Goal: Transaction & Acquisition: Purchase product/service

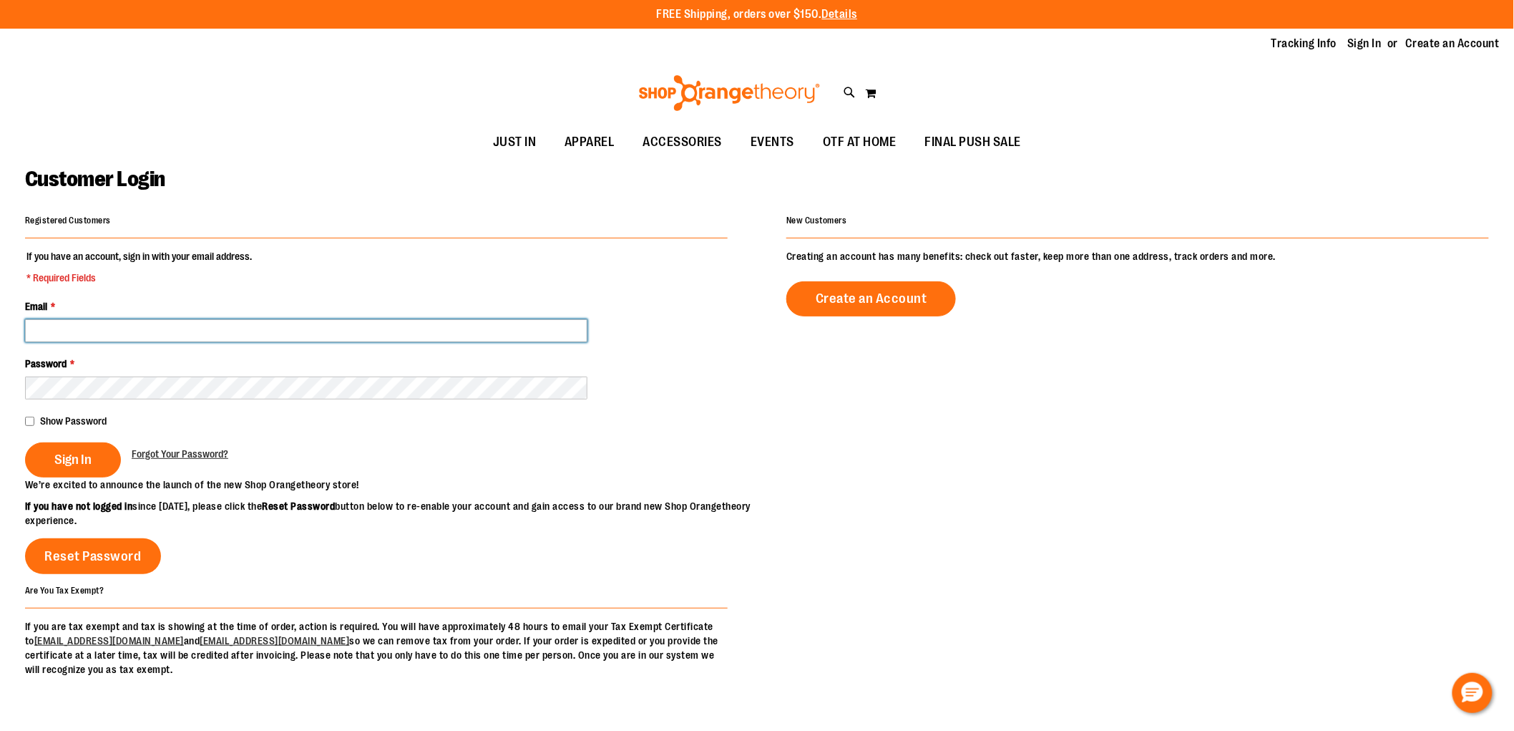
type input "**********"
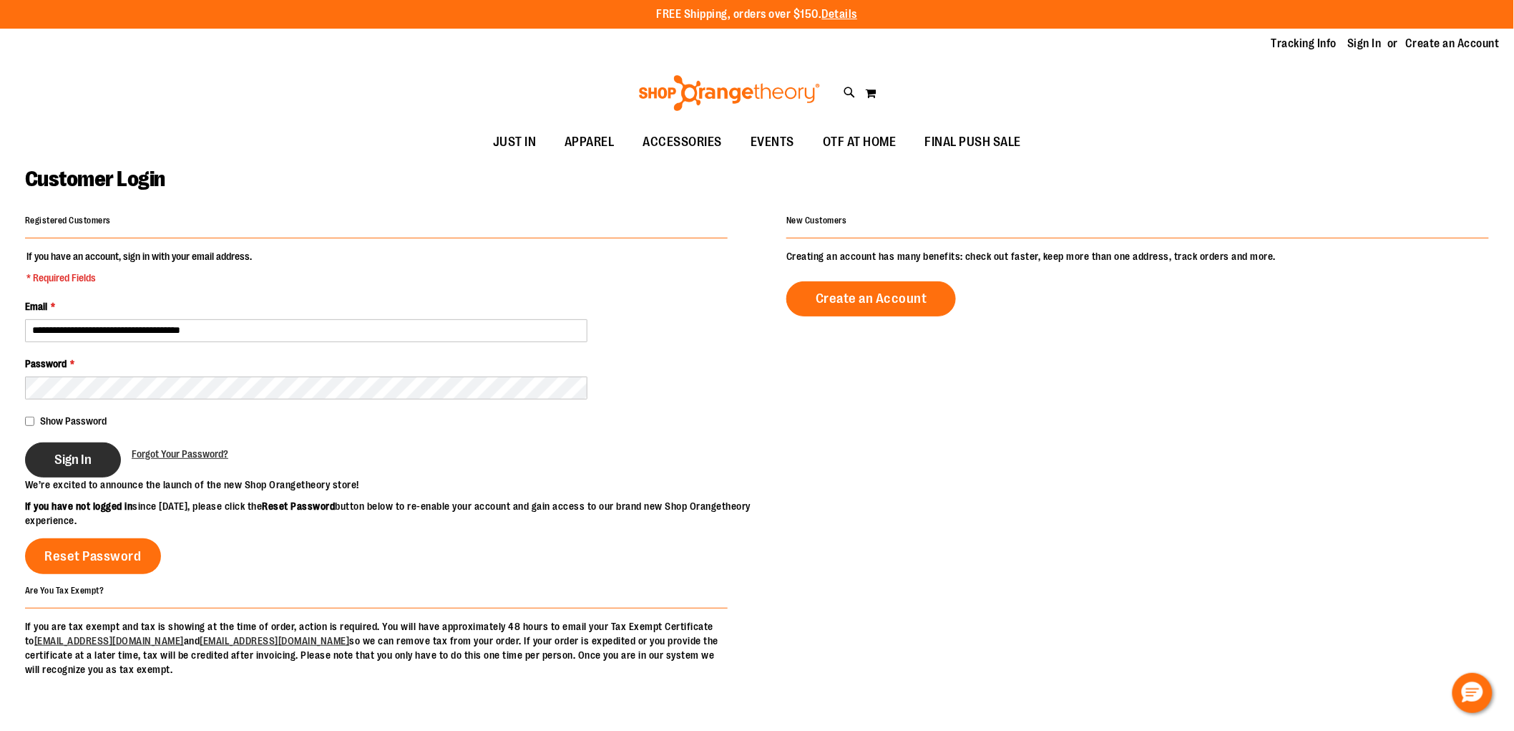
click at [47, 456] on button "Sign In" at bounding box center [73, 459] width 96 height 35
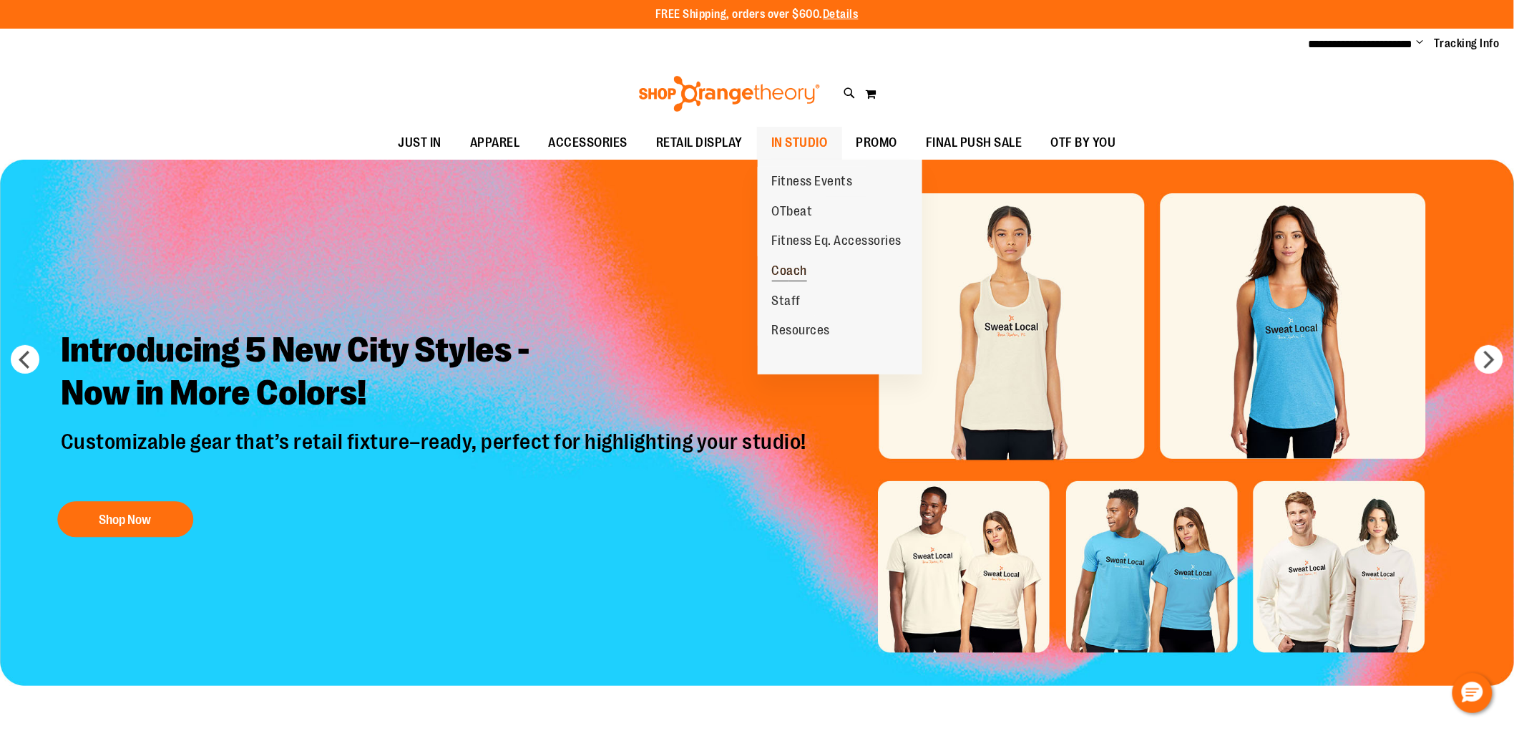
type input "**********"
click at [787, 272] on span "Coach" at bounding box center [790, 272] width 36 height 18
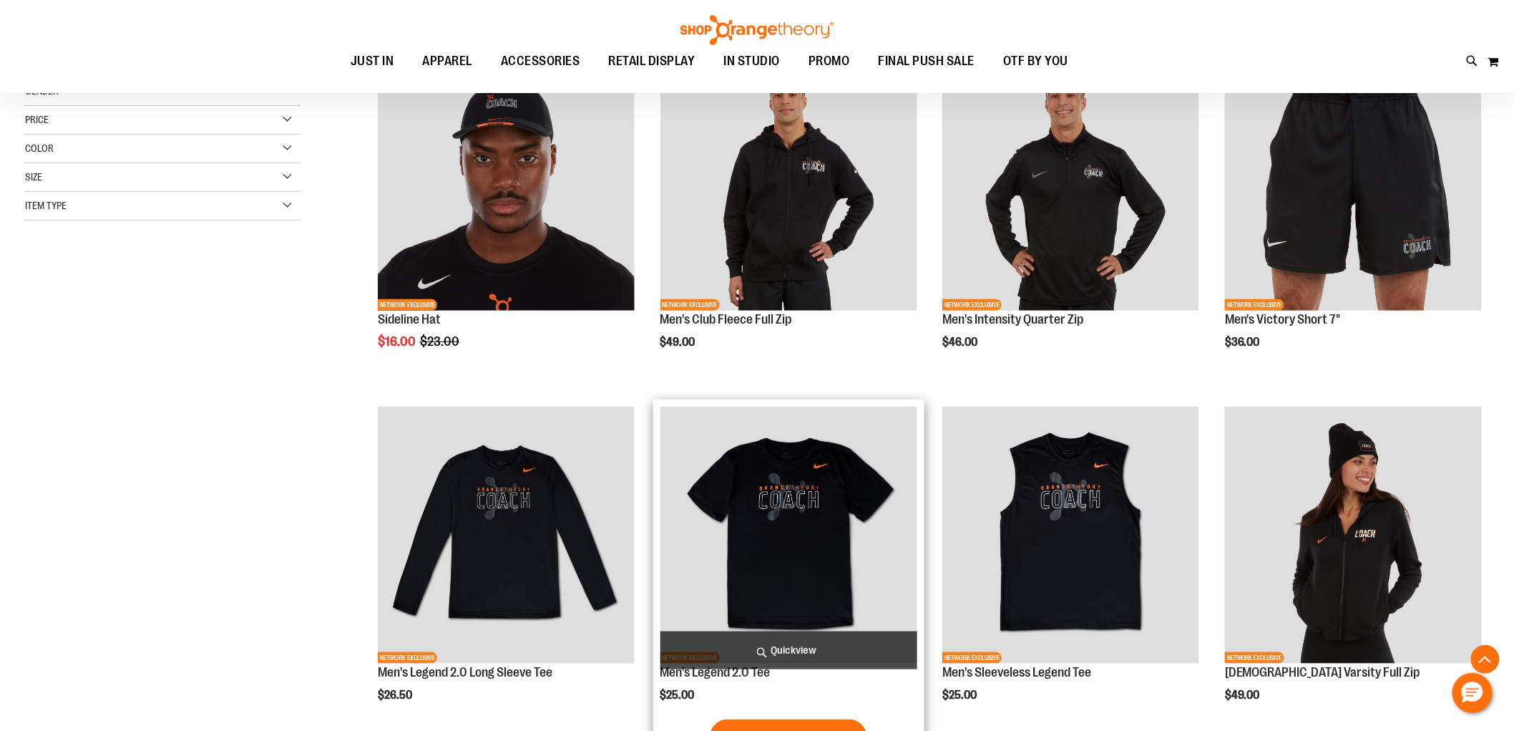
scroll to position [396, 0]
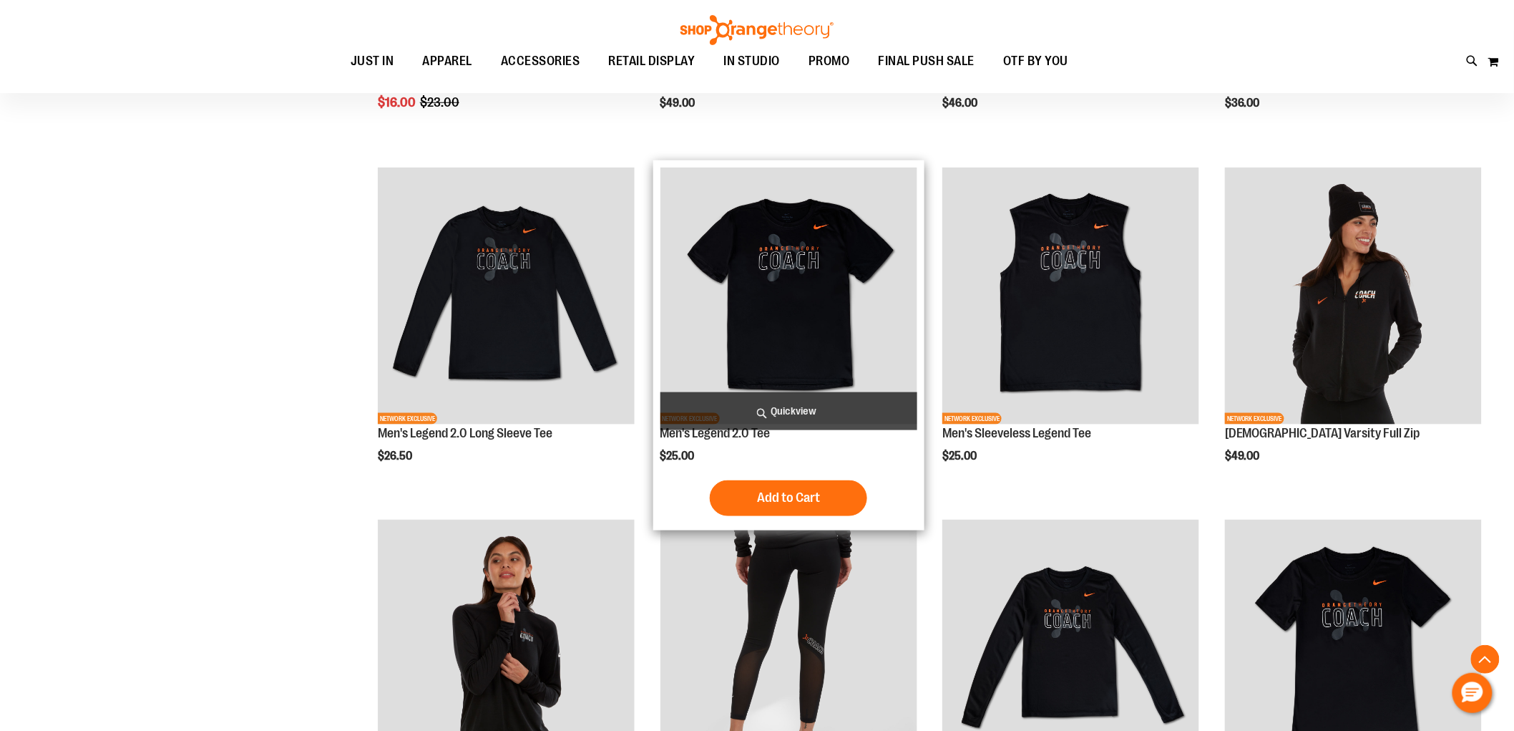
scroll to position [476, 0]
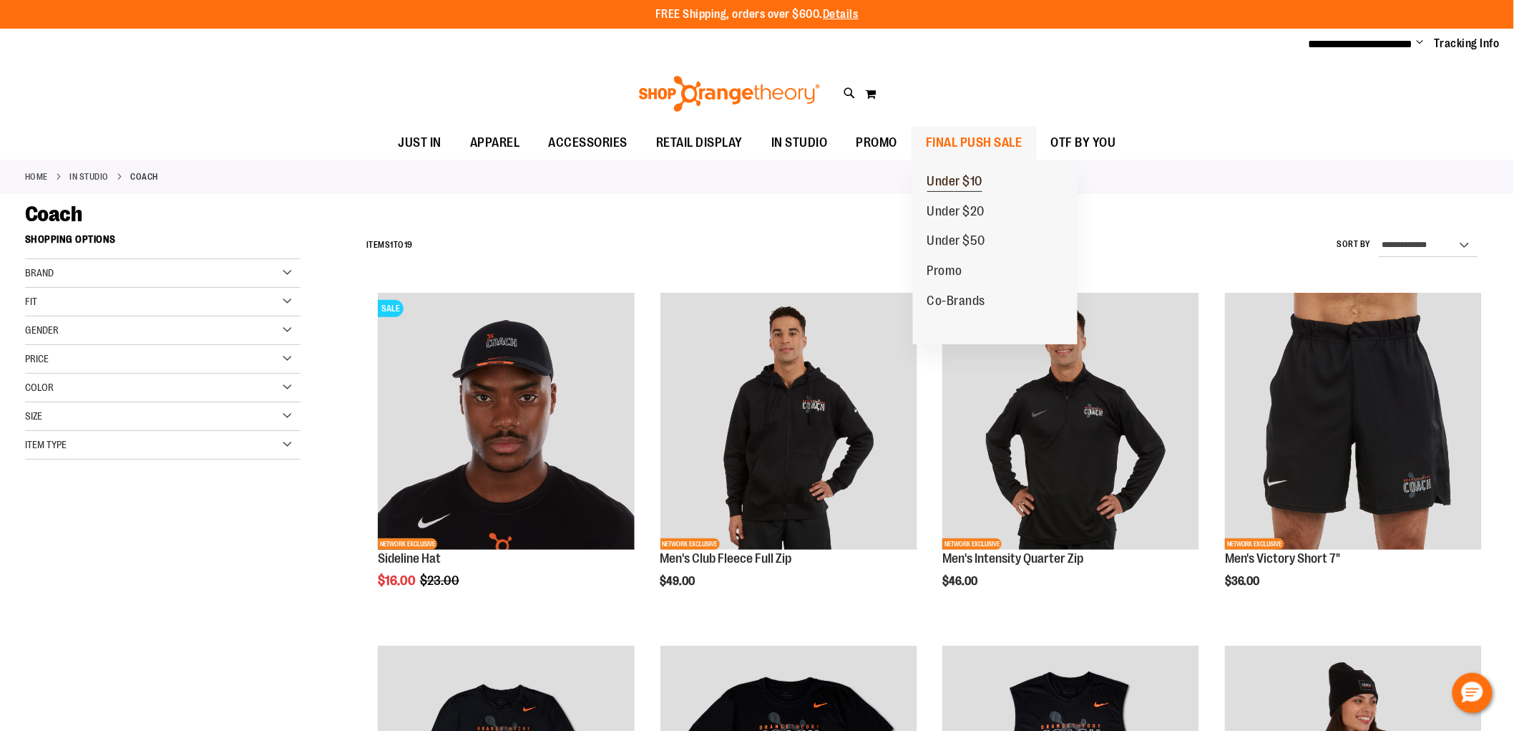
type input "**********"
click at [954, 177] on span "Under $10" at bounding box center [955, 183] width 56 height 18
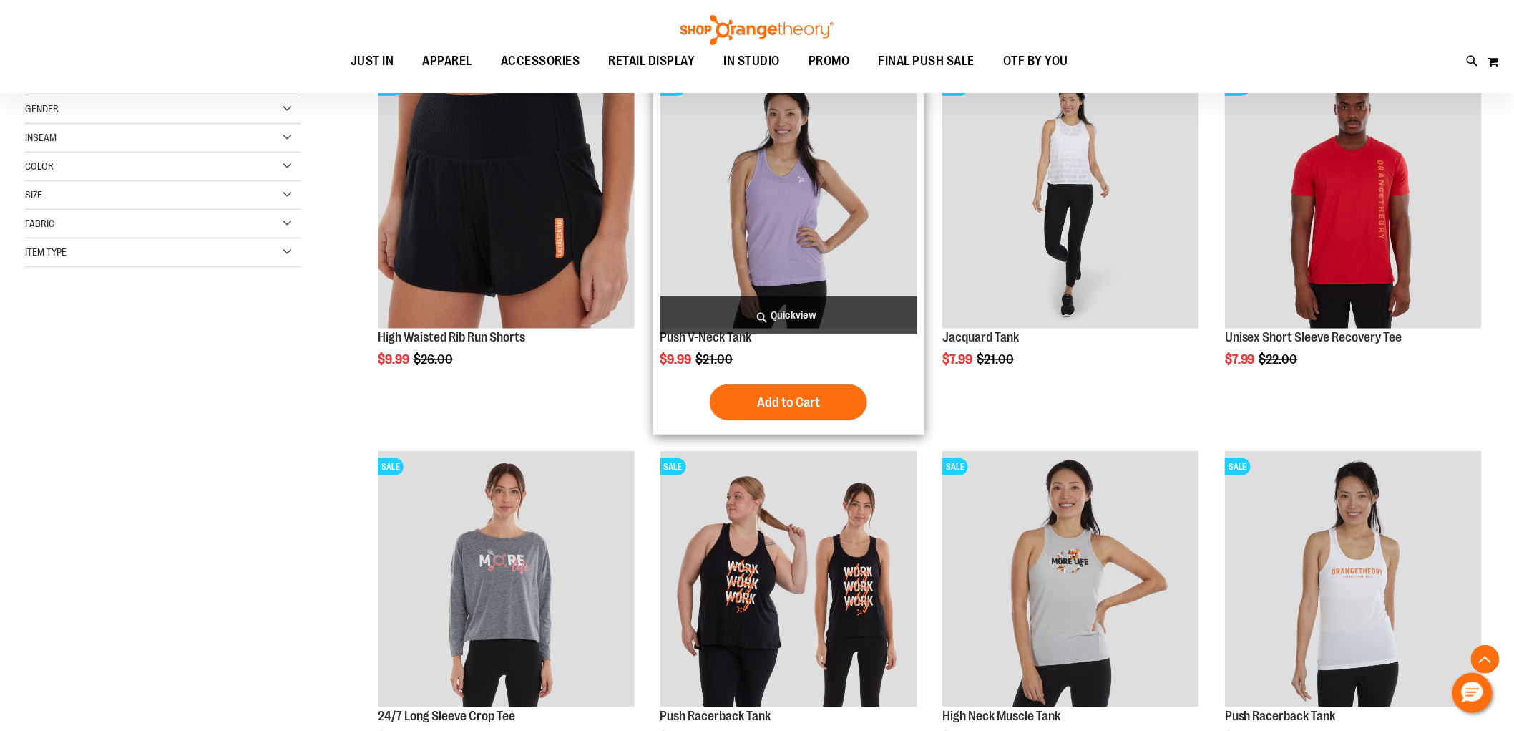
scroll to position [317, 0]
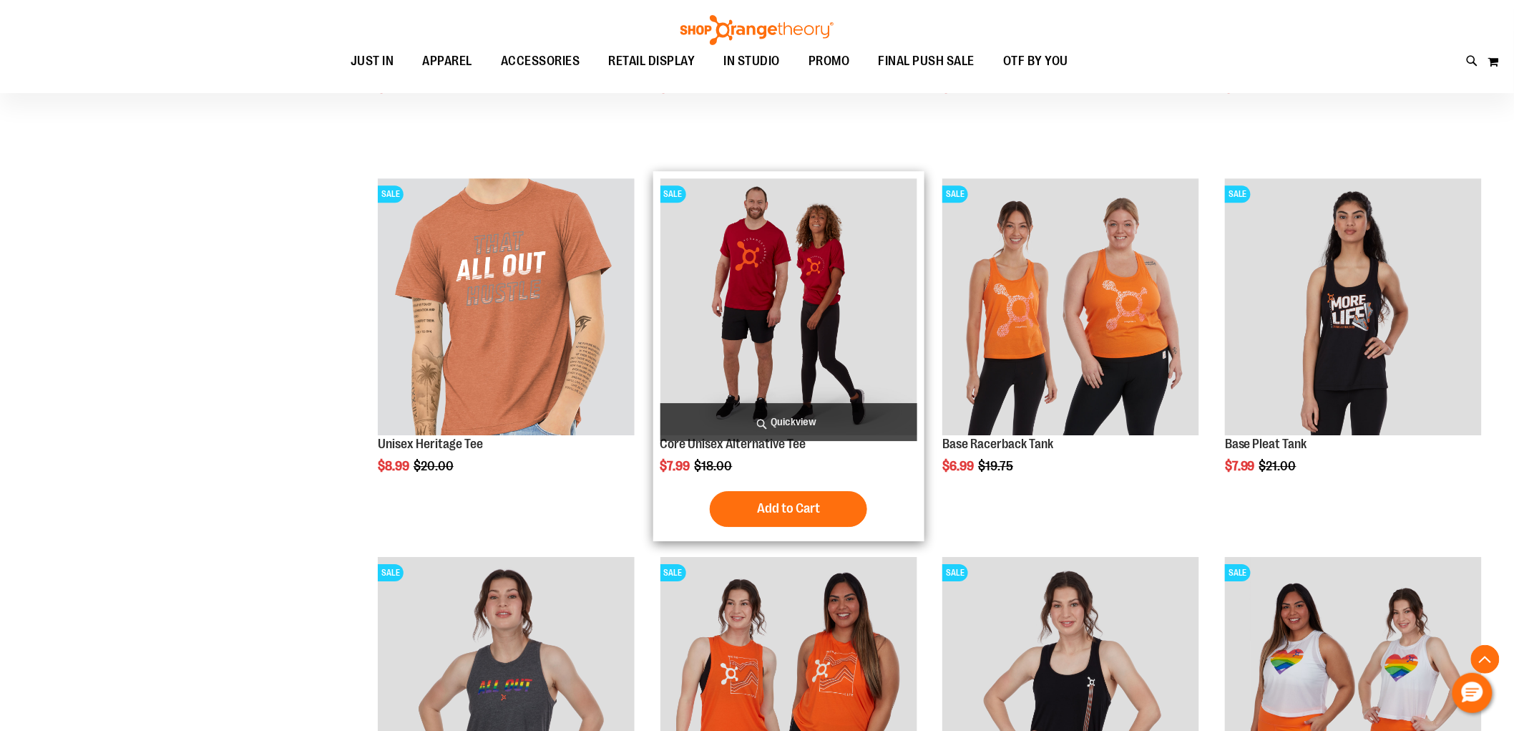
scroll to position [1669, 0]
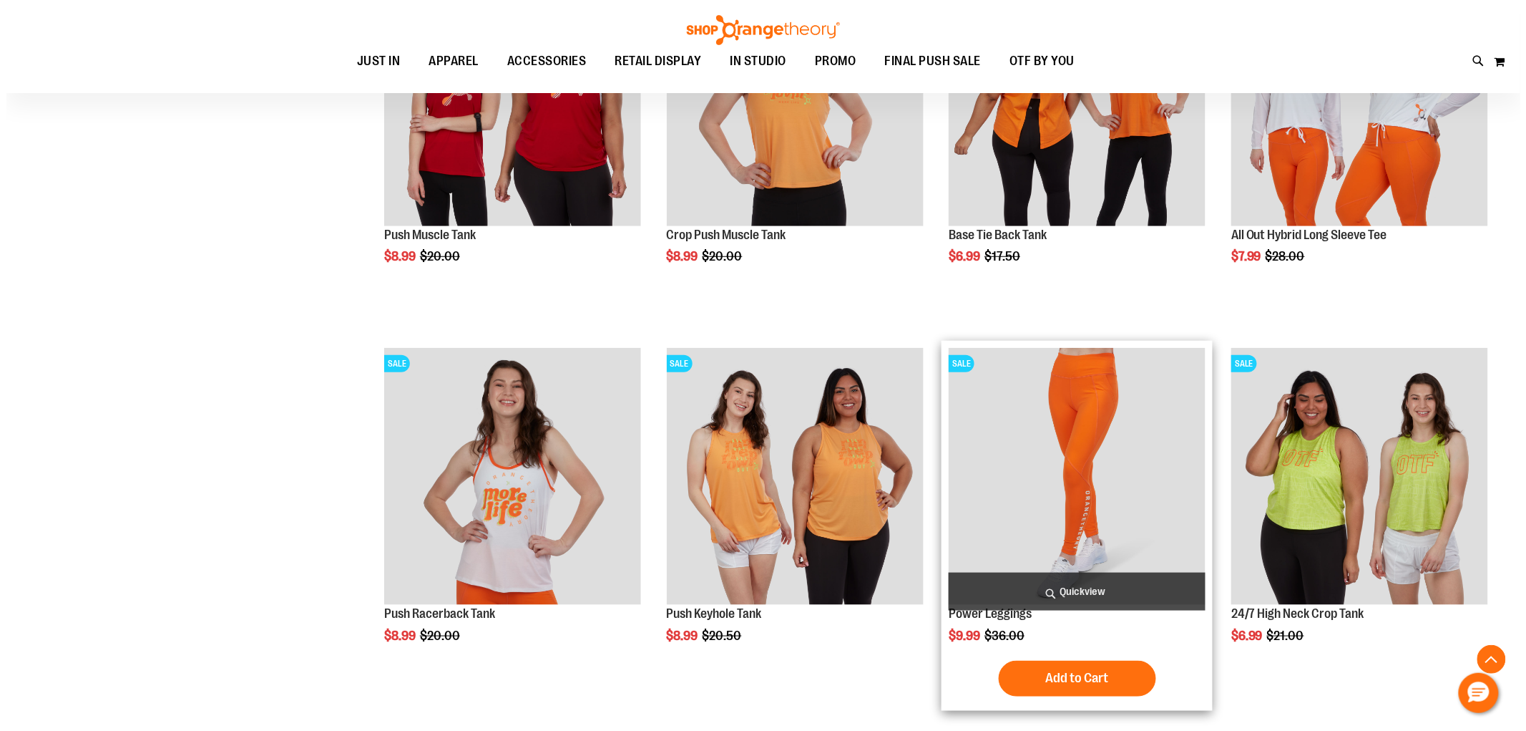
scroll to position [2623, 0]
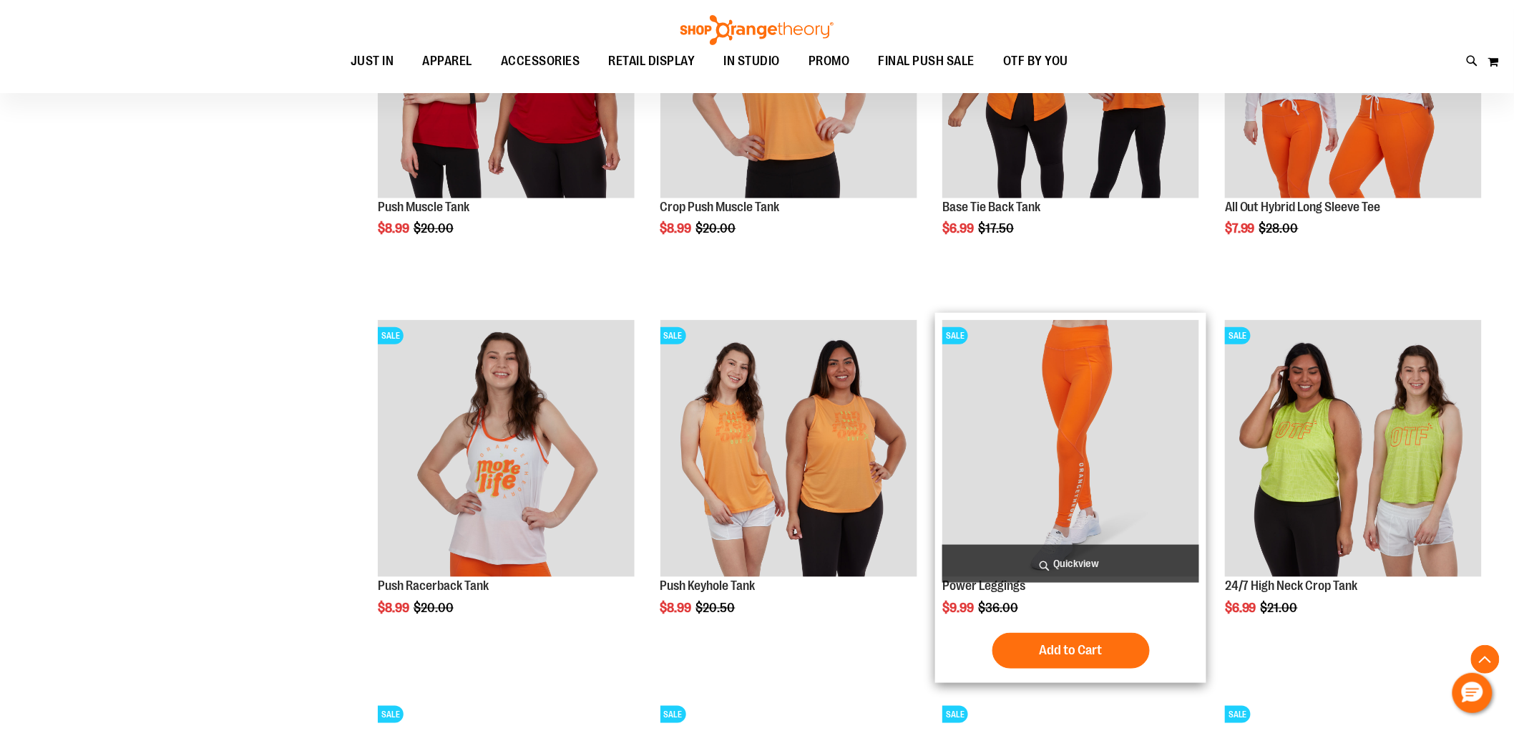
type input "**********"
click at [1073, 554] on span "Quickview" at bounding box center [1070, 564] width 257 height 38
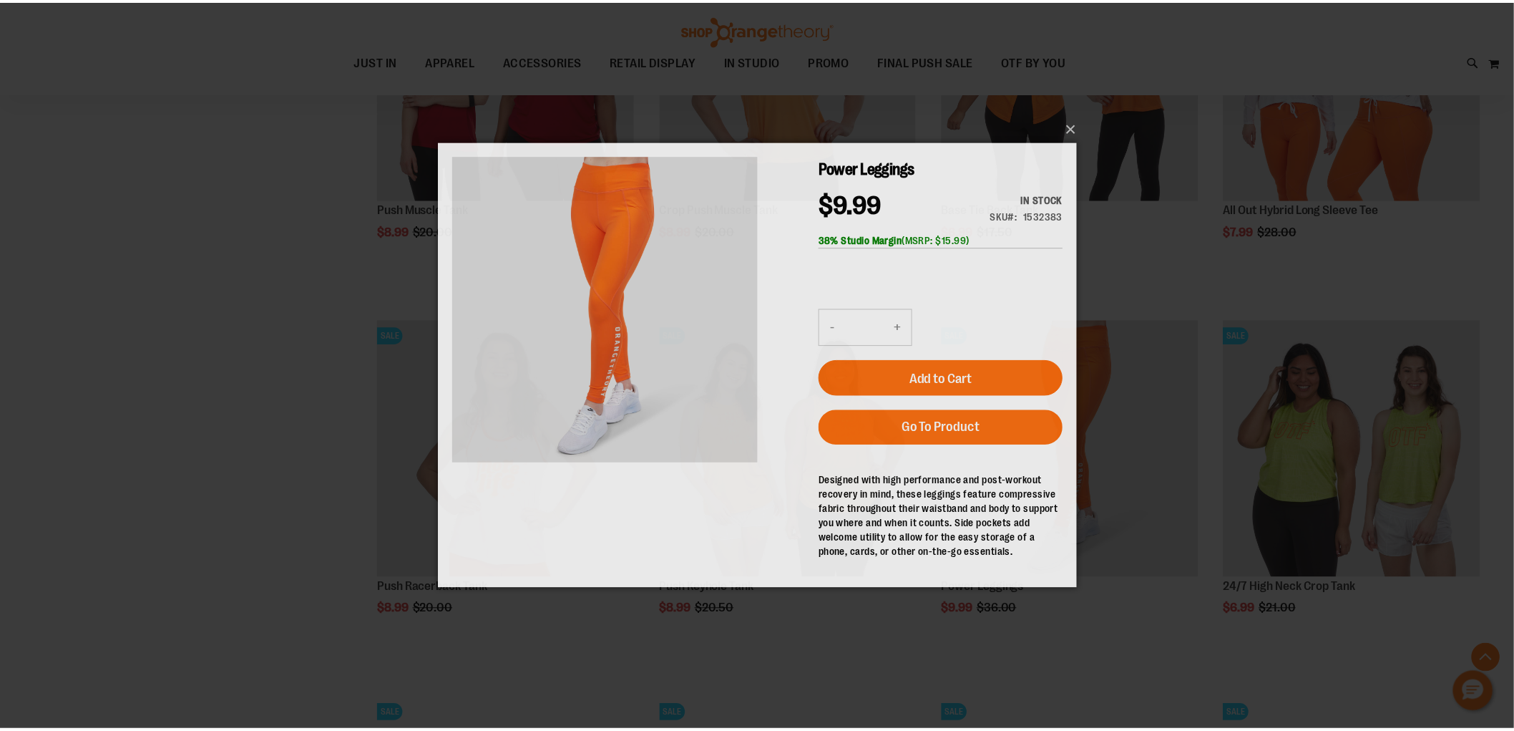
scroll to position [0, 0]
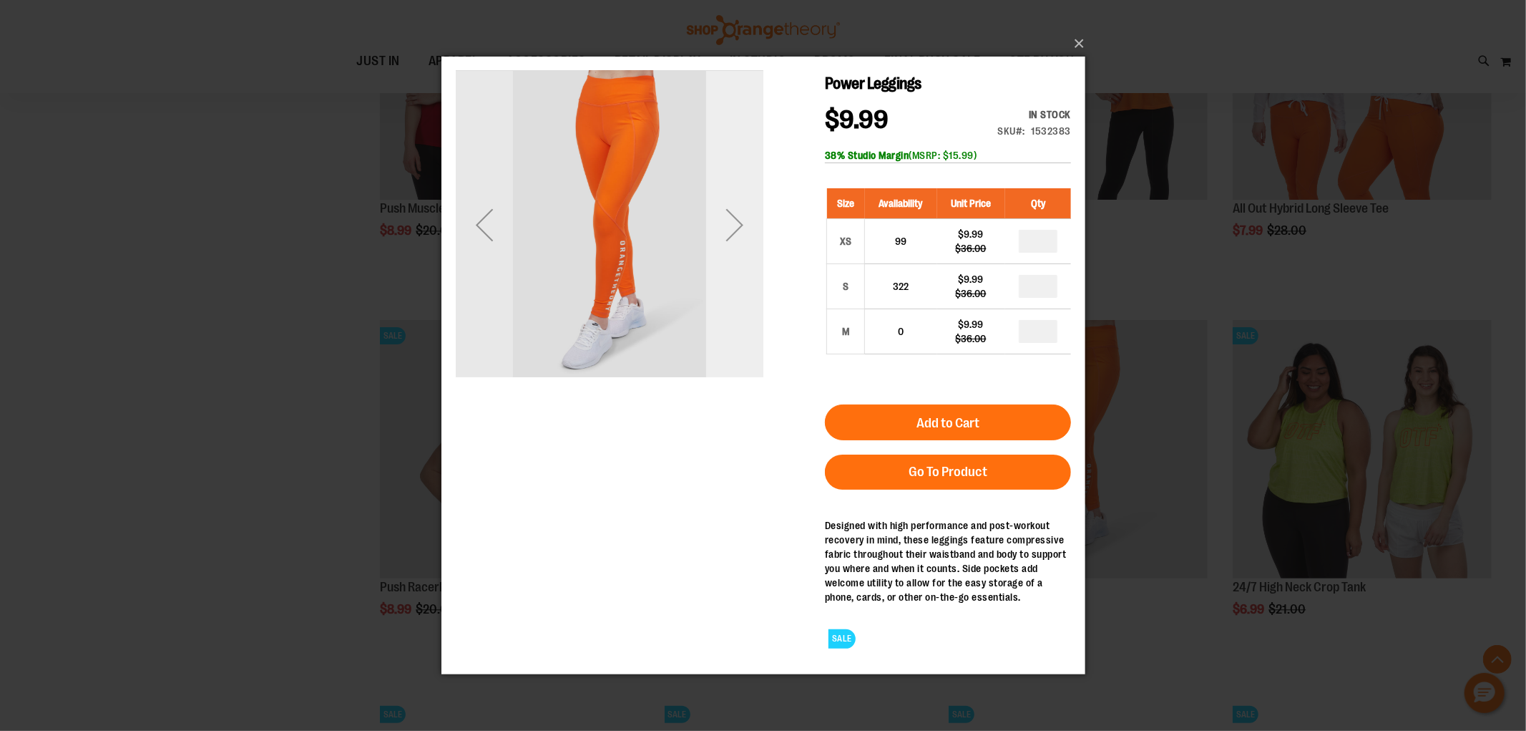
click at [726, 230] on div "Next" at bounding box center [734, 223] width 57 height 57
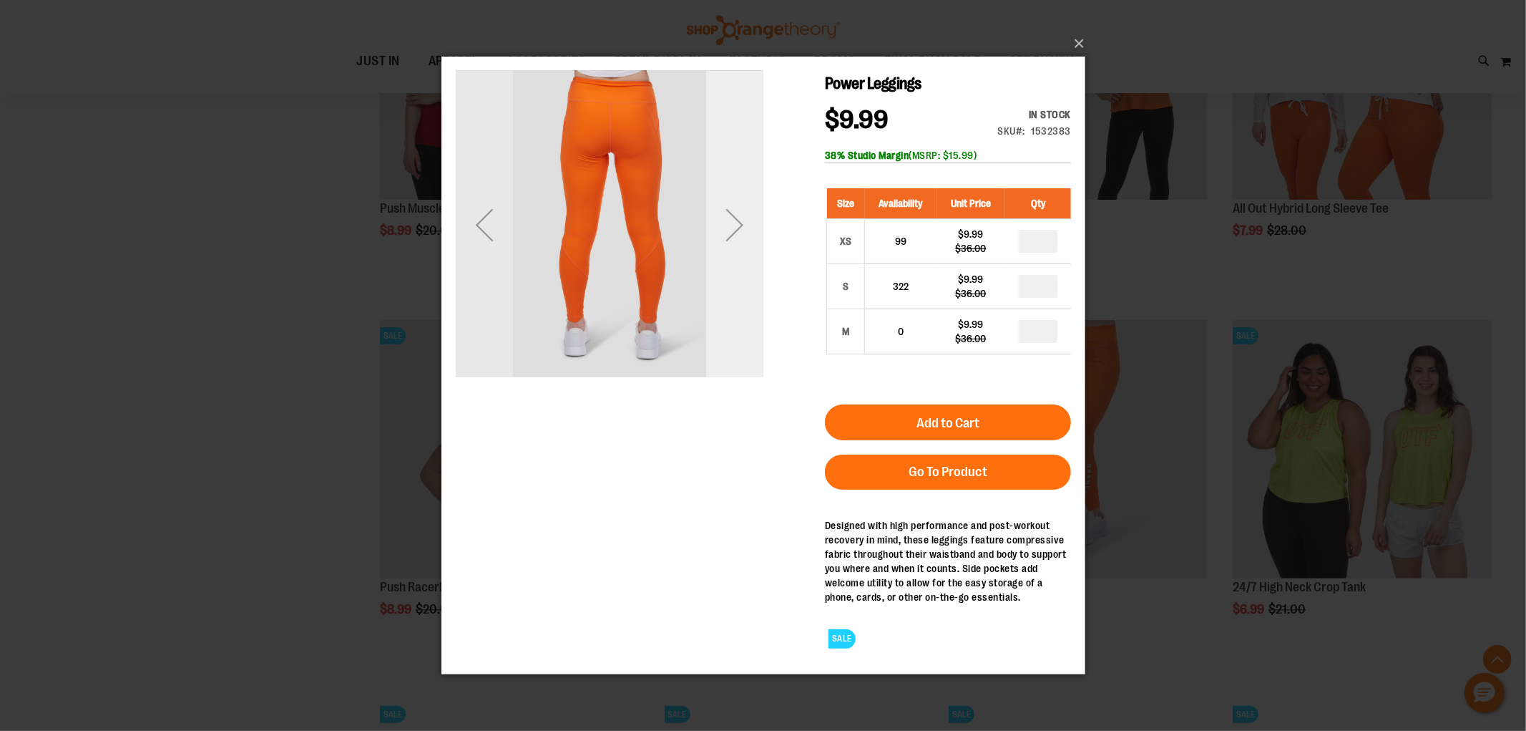
click at [730, 220] on div "Next" at bounding box center [734, 223] width 57 height 57
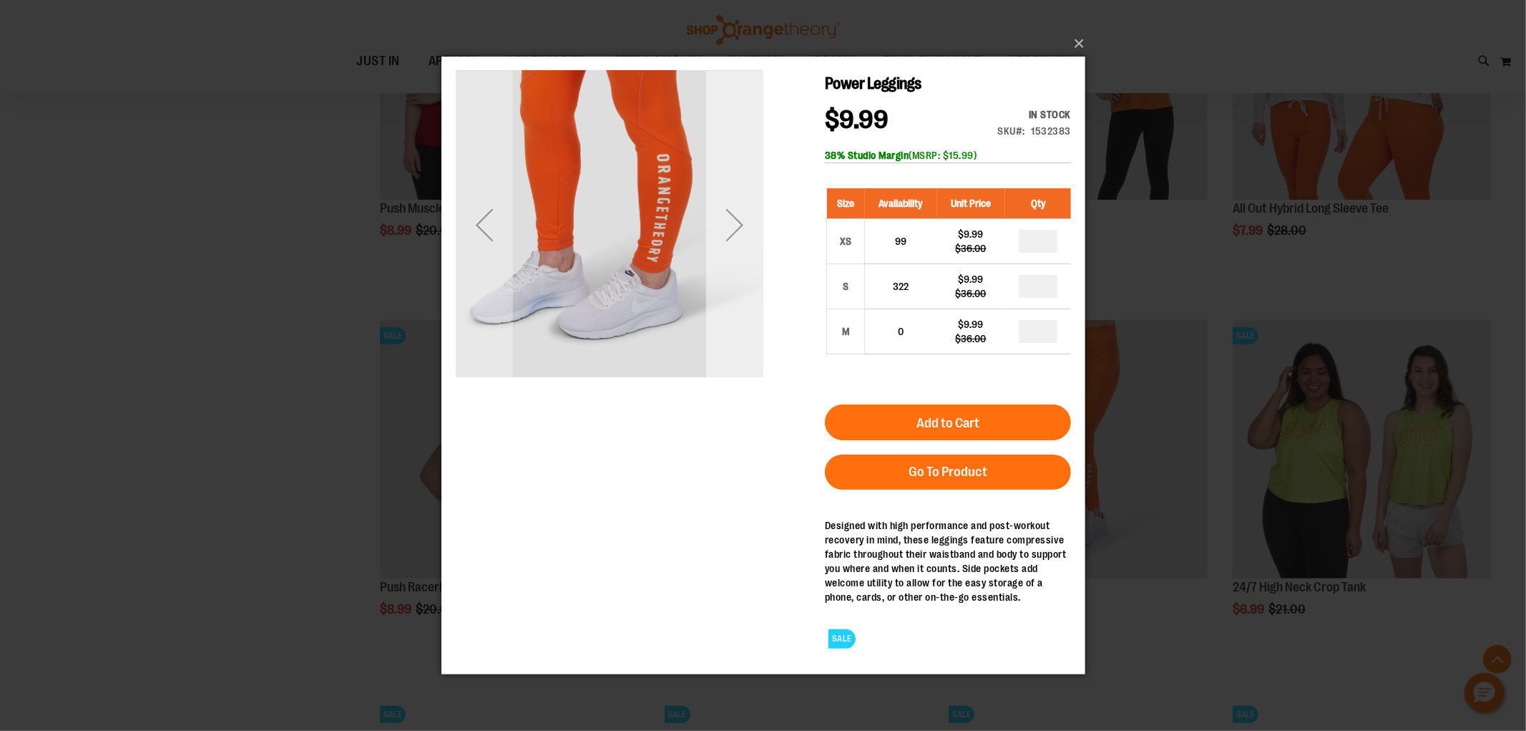
click at [730, 218] on div "Next" at bounding box center [734, 223] width 57 height 57
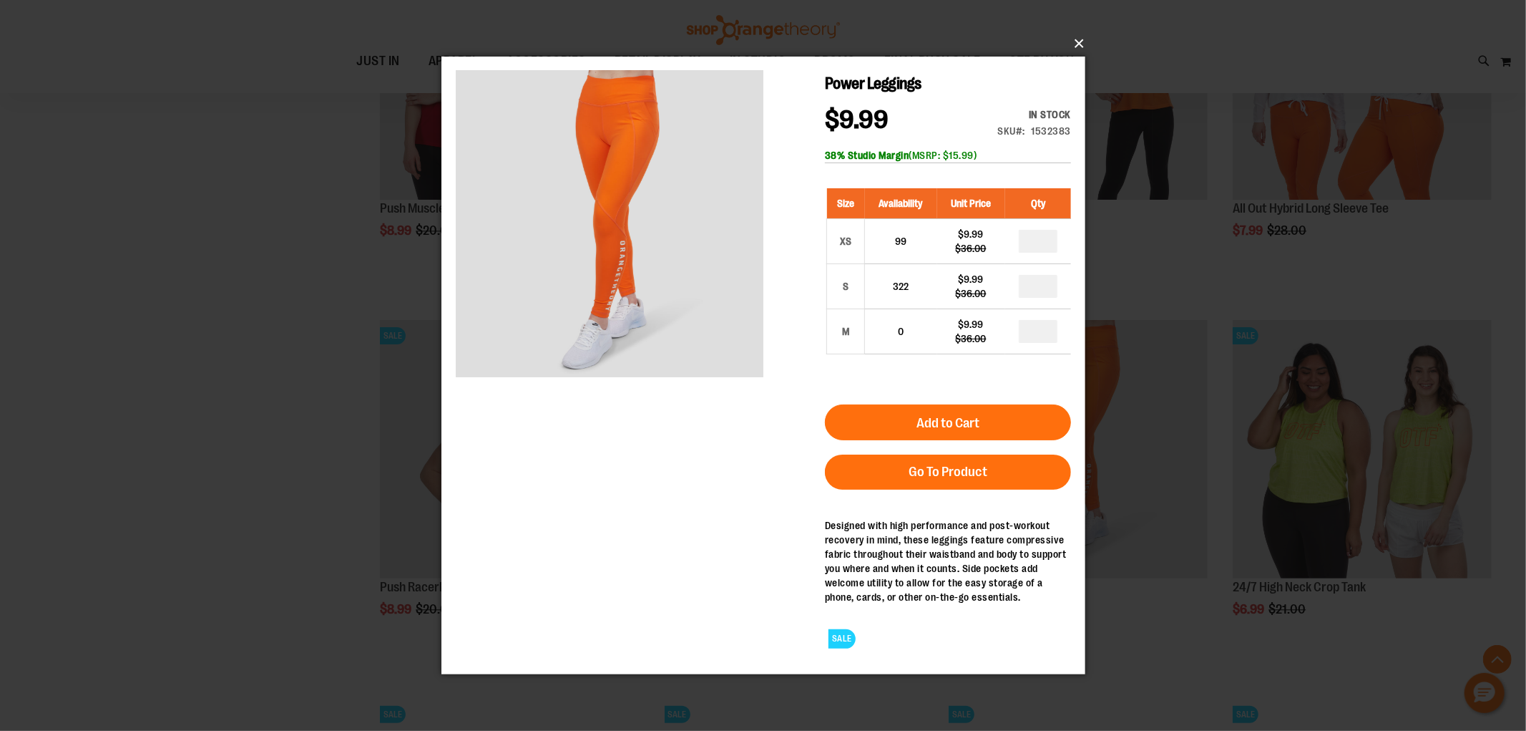
click at [1078, 42] on button "×" at bounding box center [768, 43] width 644 height 31
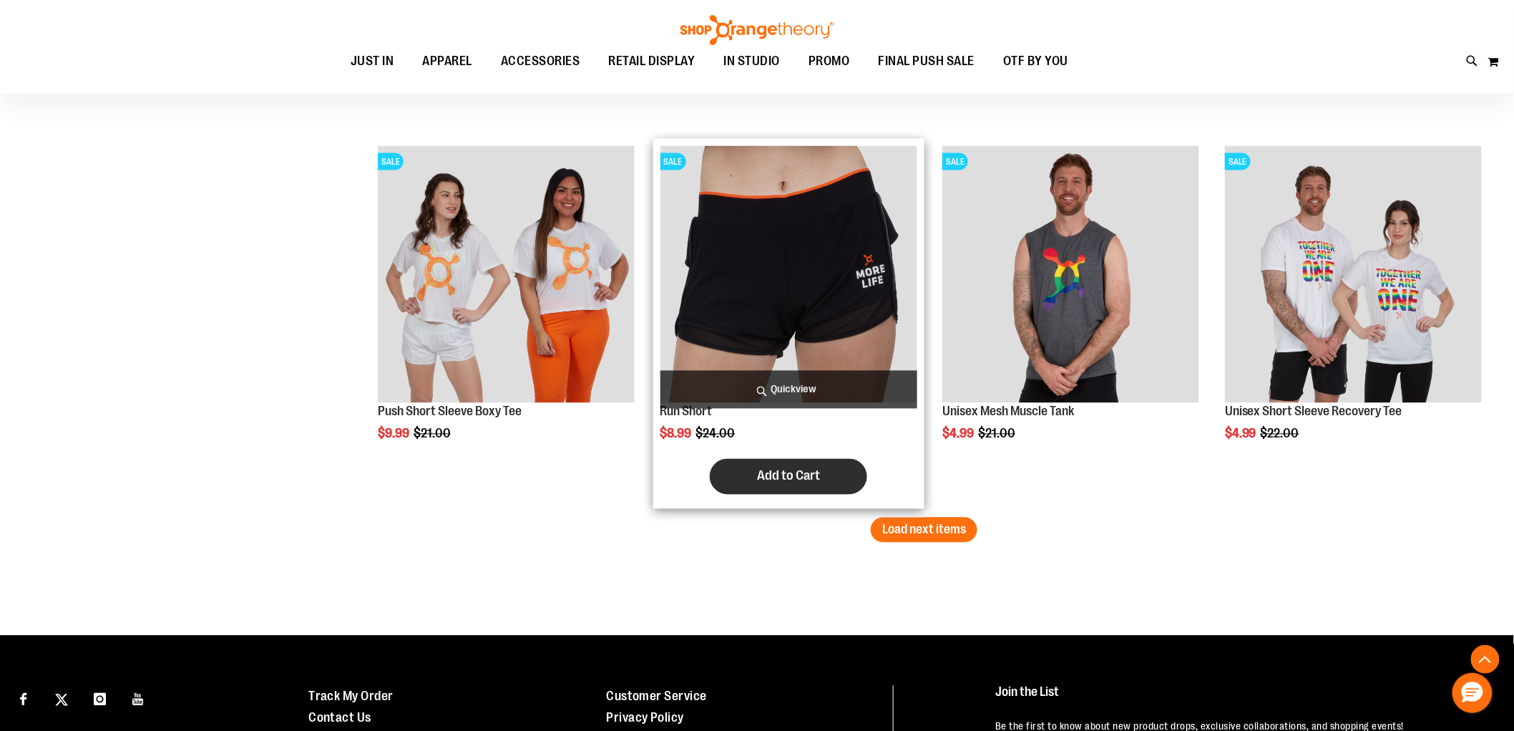
scroll to position [3259, 0]
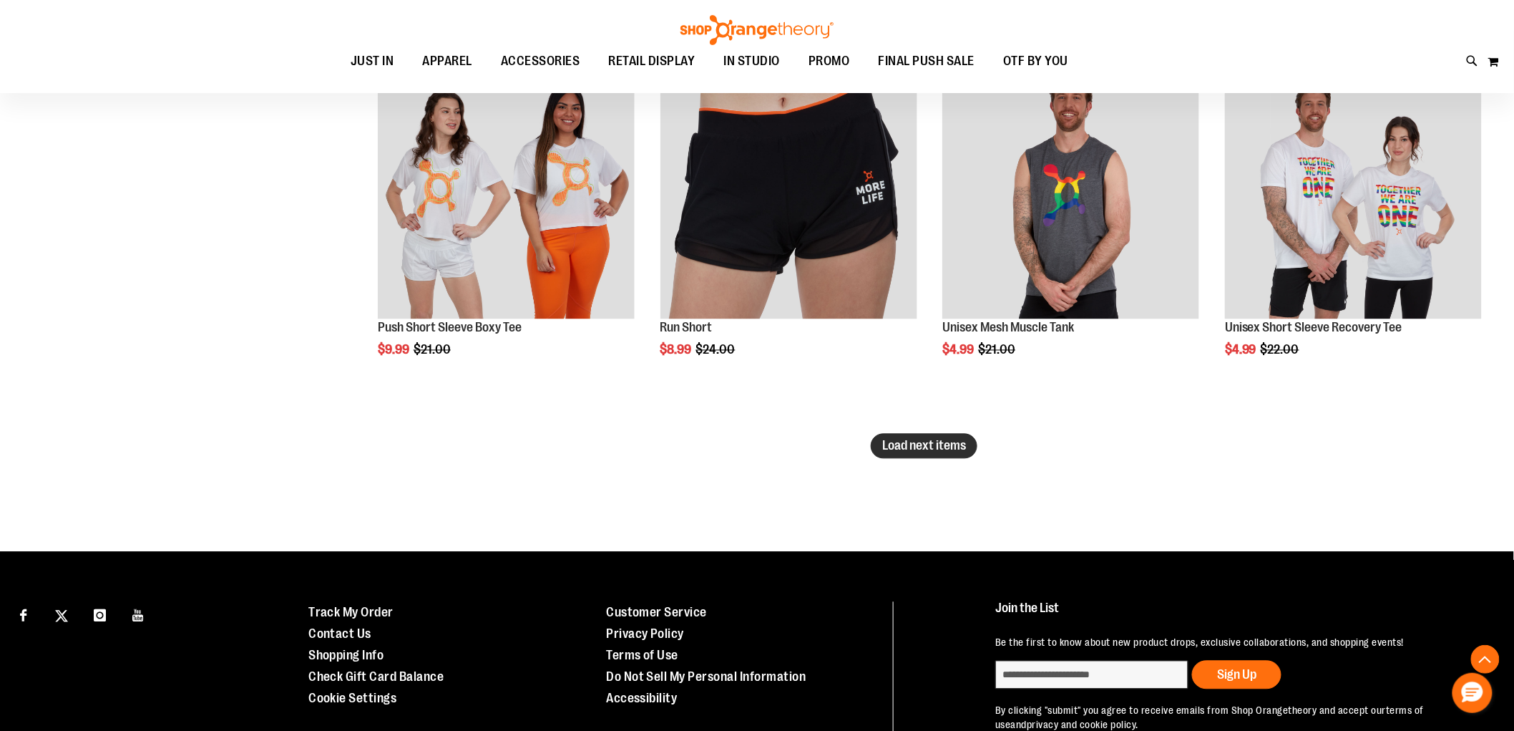
click at [946, 437] on button "Load next items" at bounding box center [924, 446] width 107 height 25
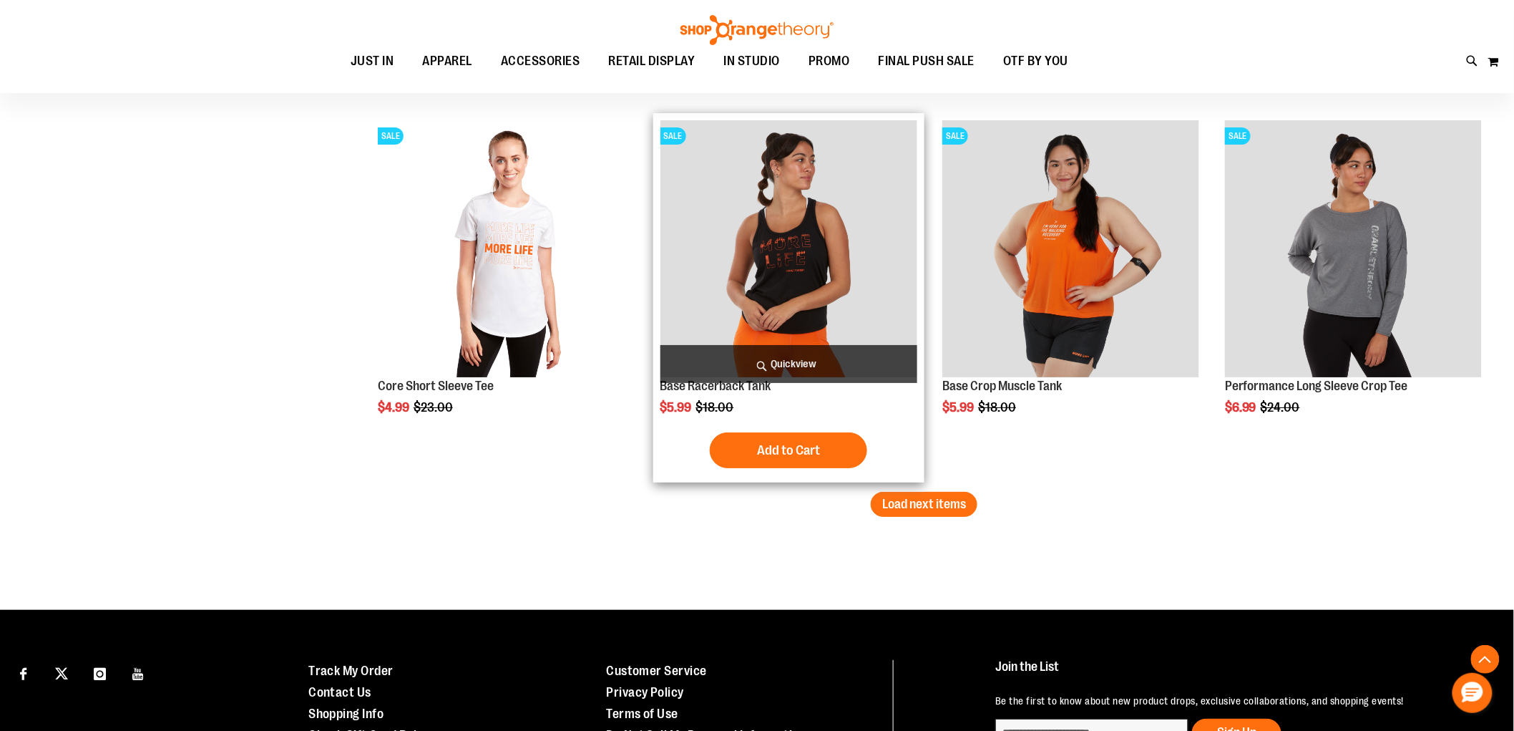
scroll to position [4372, 0]
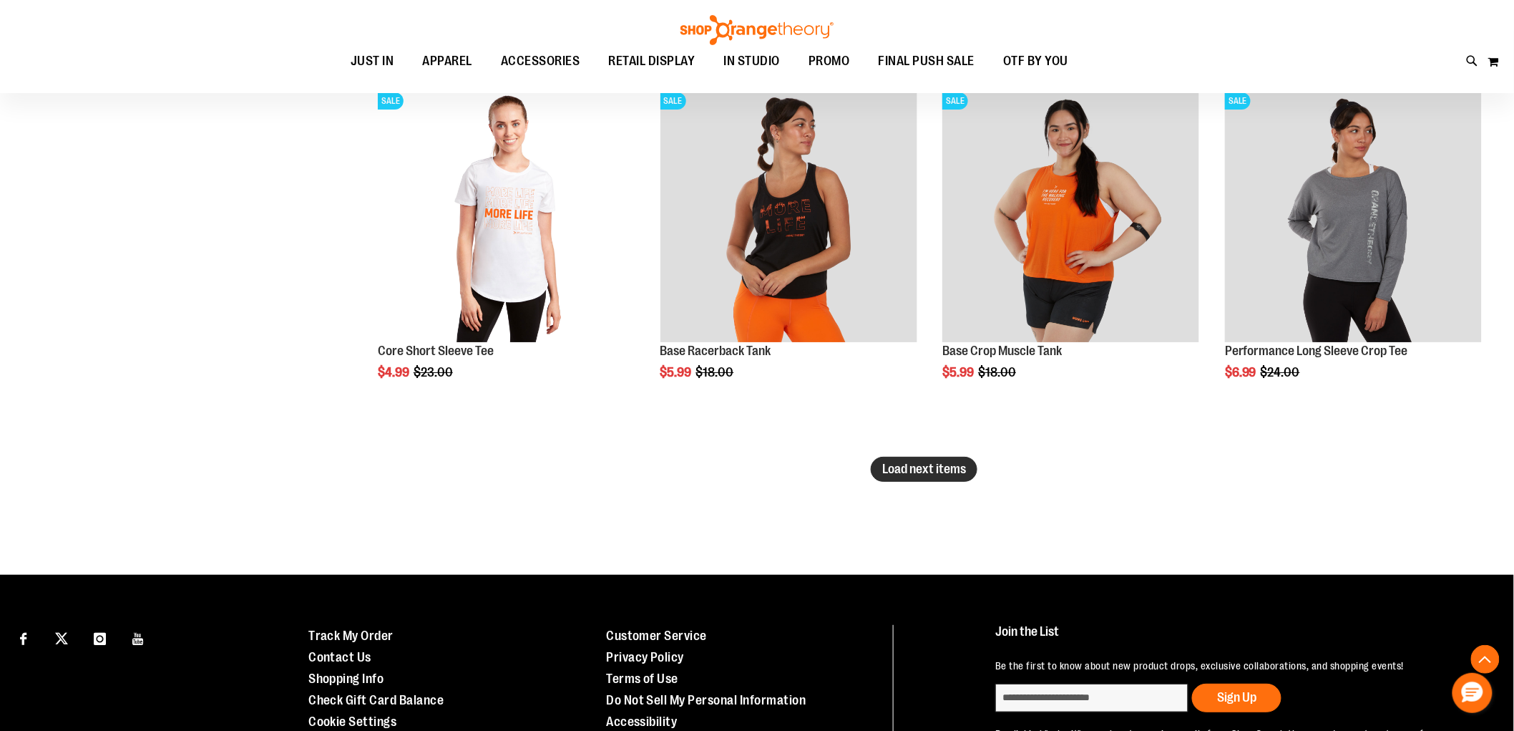
click at [928, 475] on span "Load next items" at bounding box center [924, 469] width 84 height 14
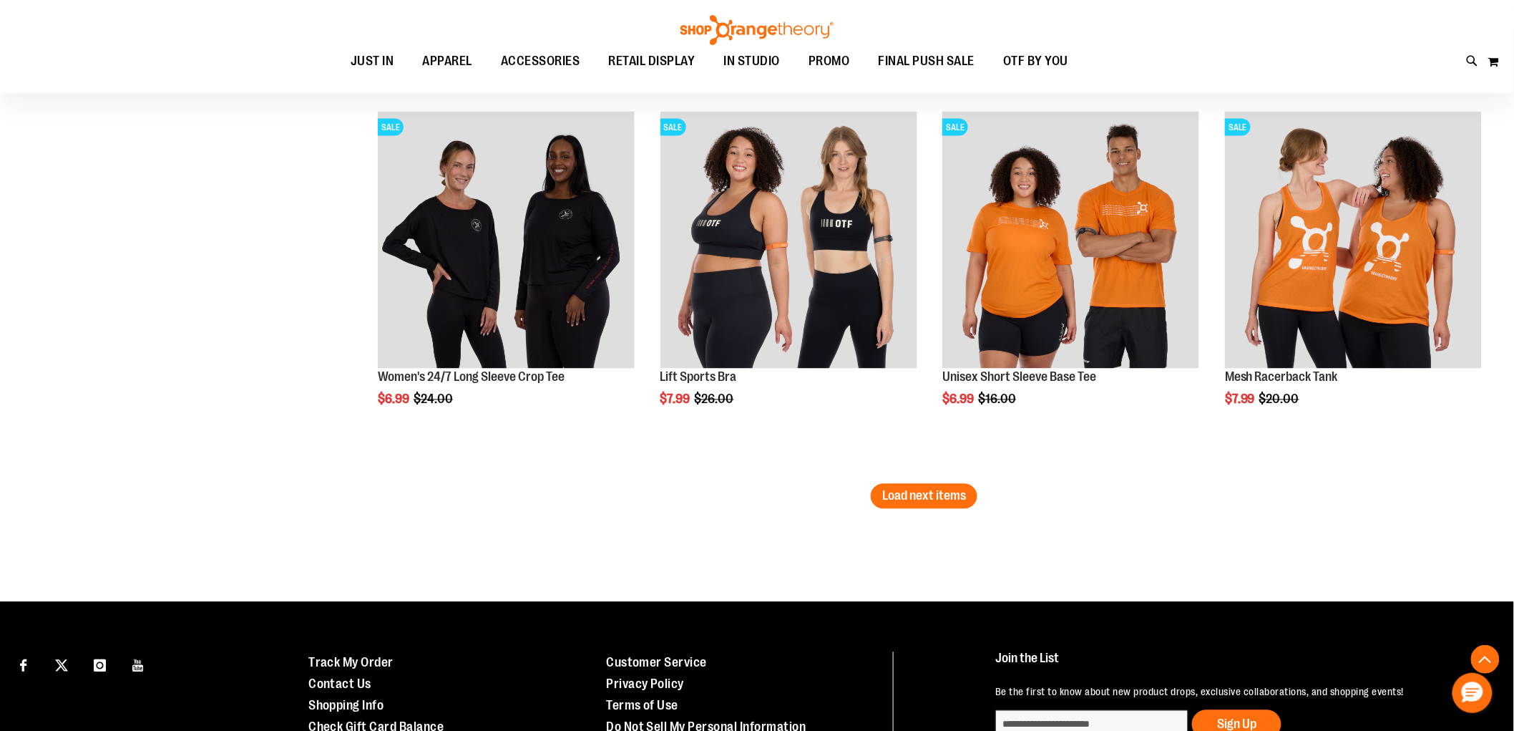
scroll to position [5485, 0]
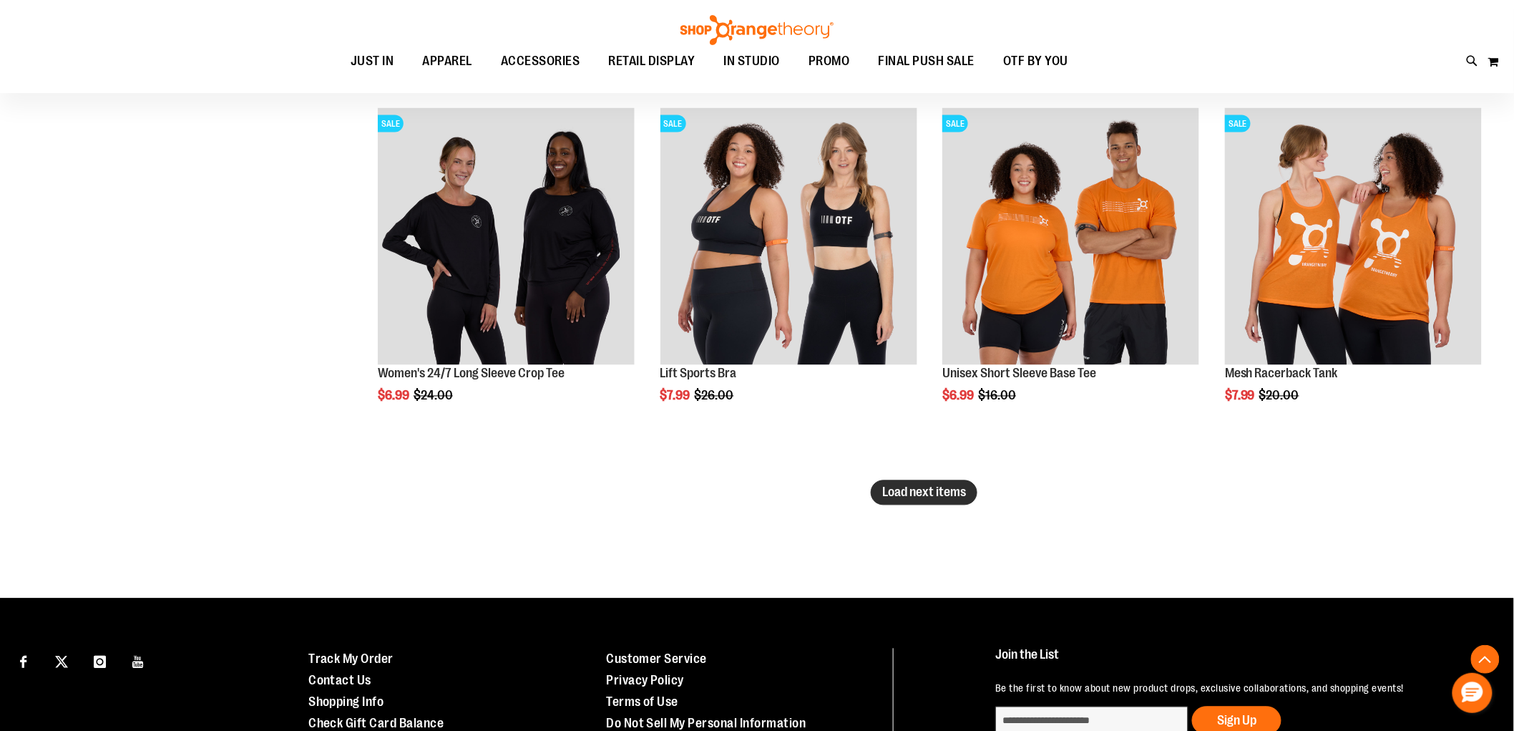
click at [906, 494] on span "Load next items" at bounding box center [924, 492] width 84 height 14
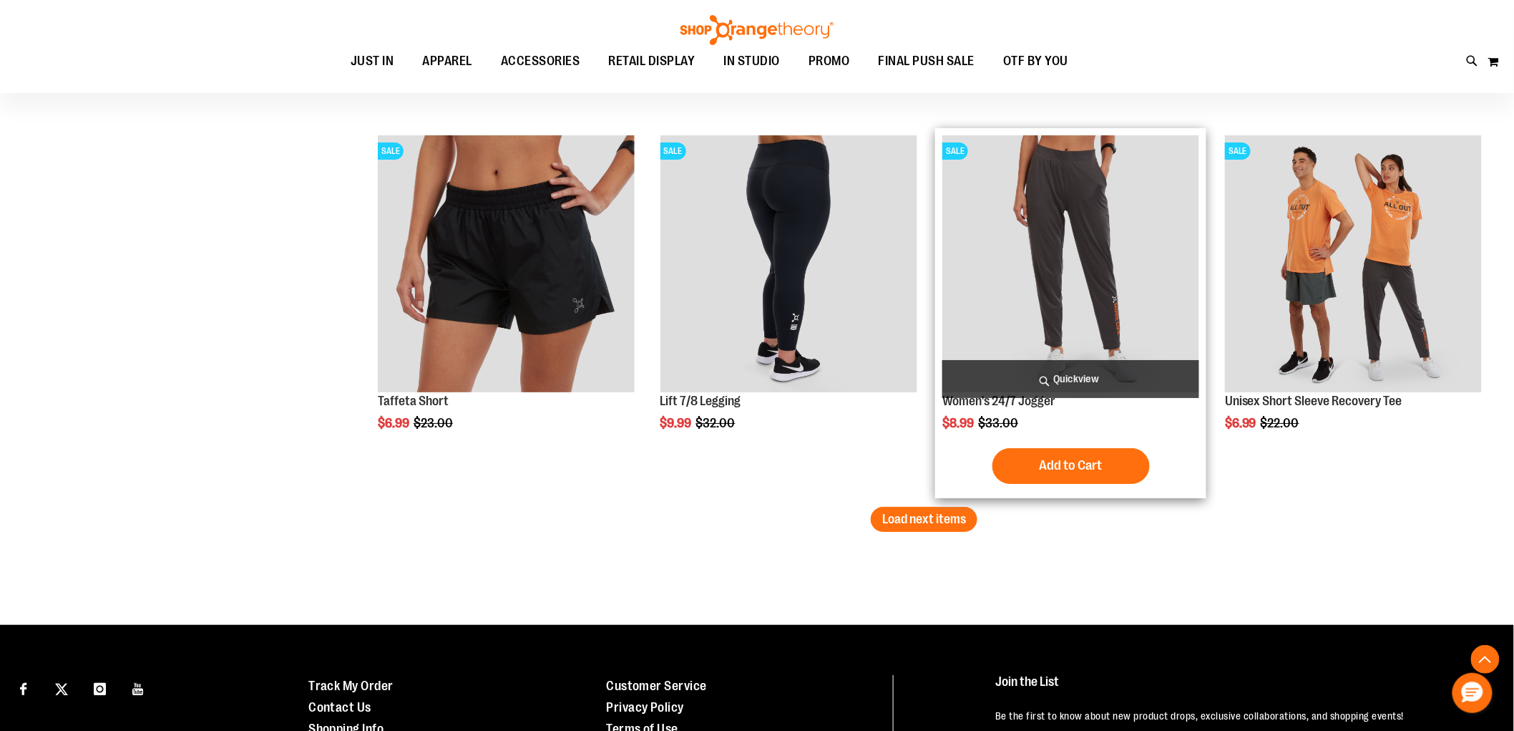
scroll to position [6599, 0]
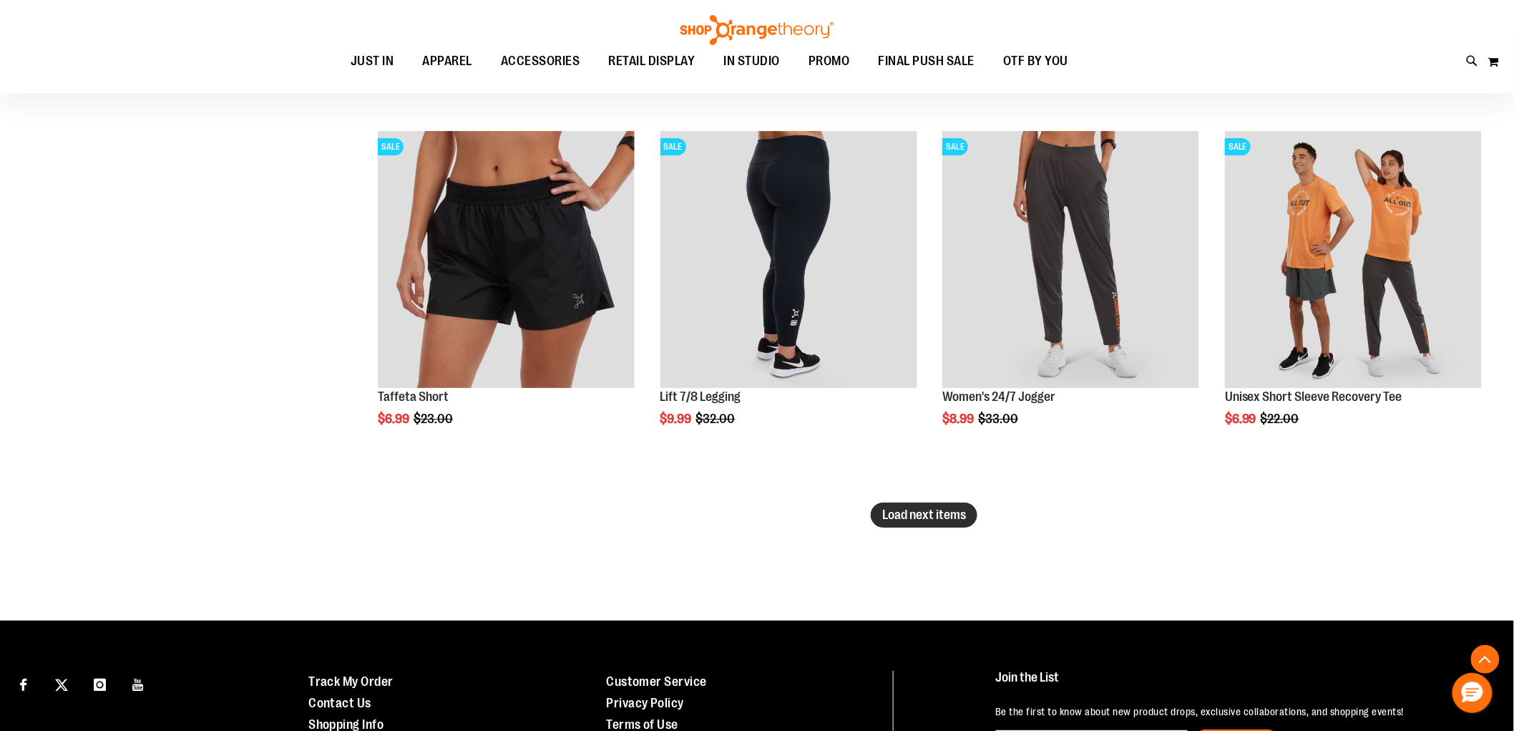
click at [945, 511] on span "Load next items" at bounding box center [924, 514] width 84 height 14
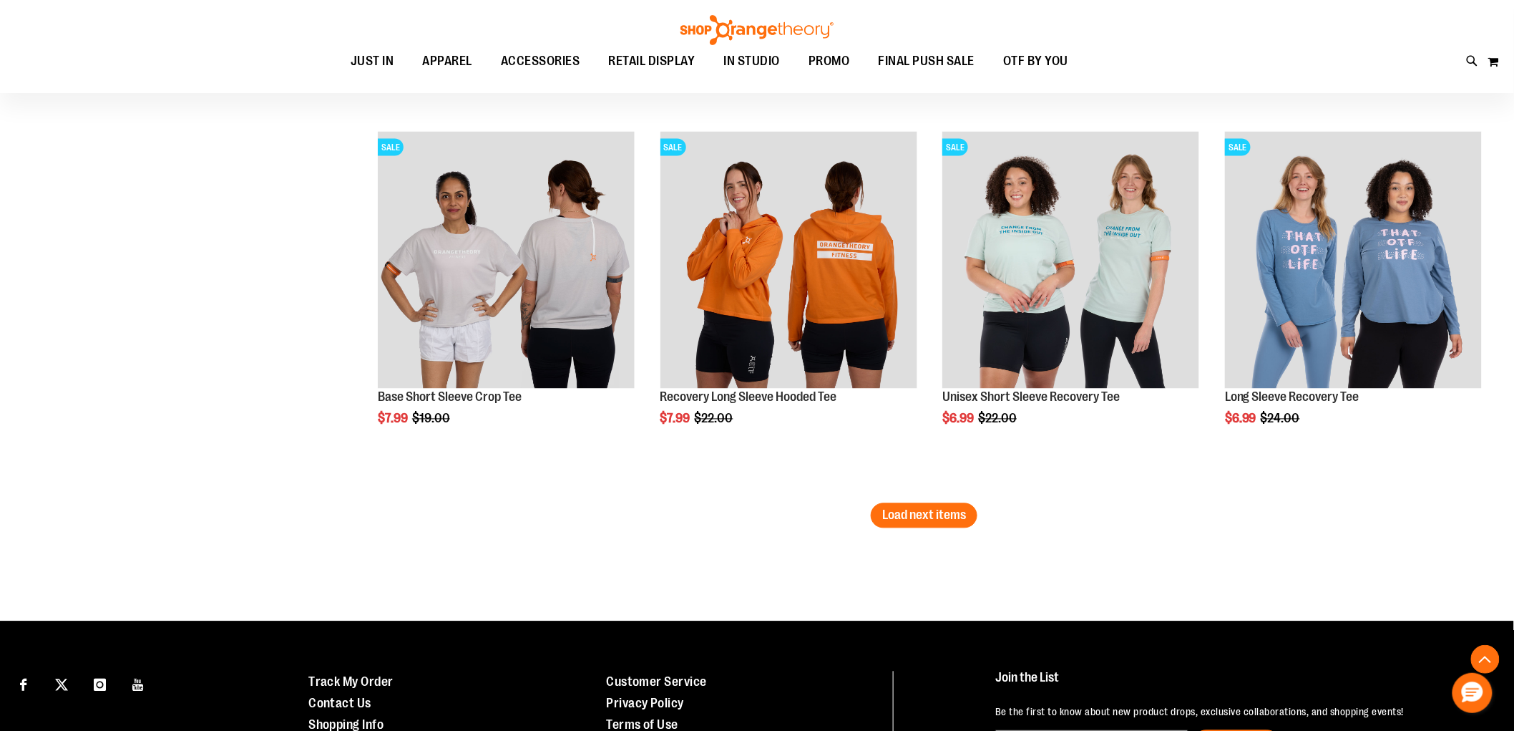
scroll to position [7870, 0]
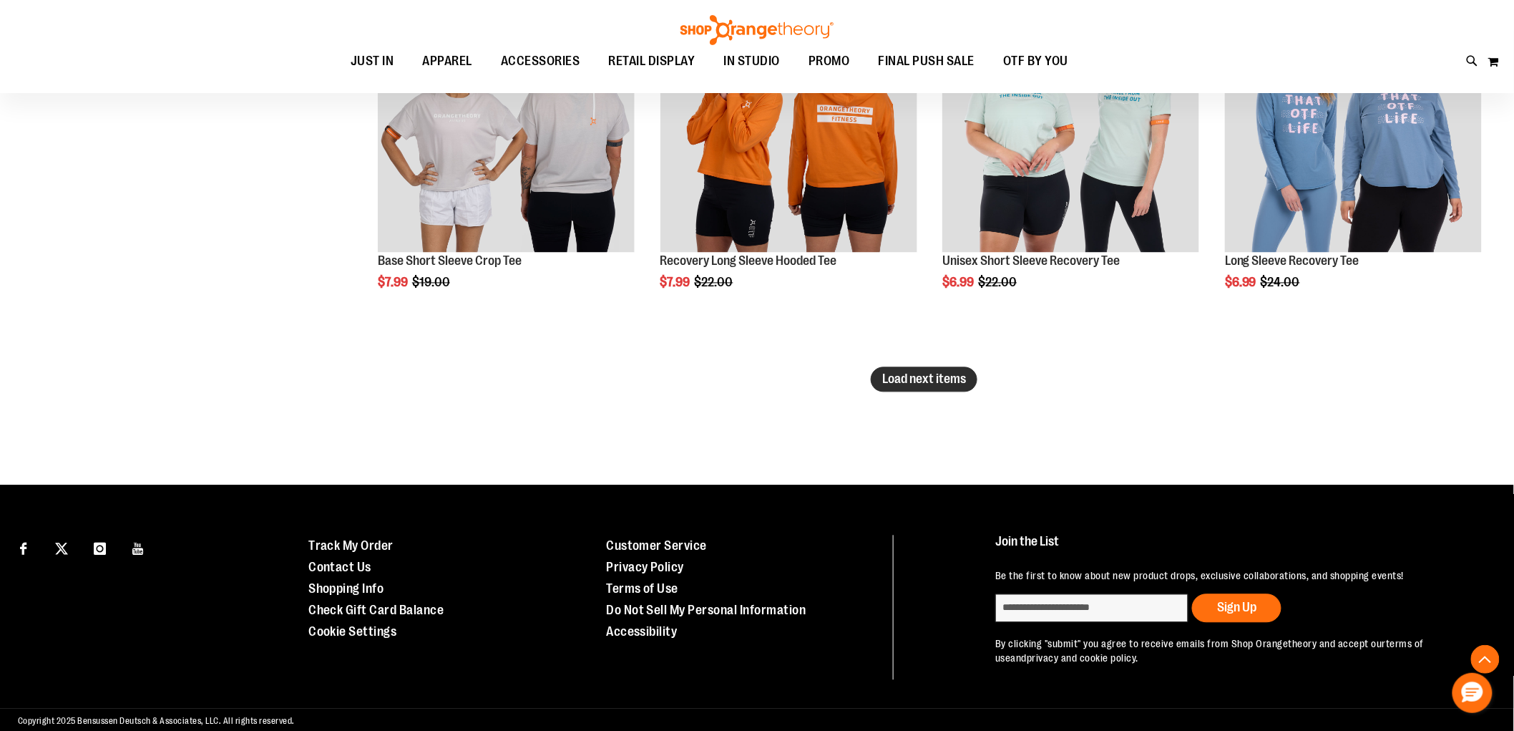
click at [945, 379] on span "Load next items" at bounding box center [924, 379] width 84 height 14
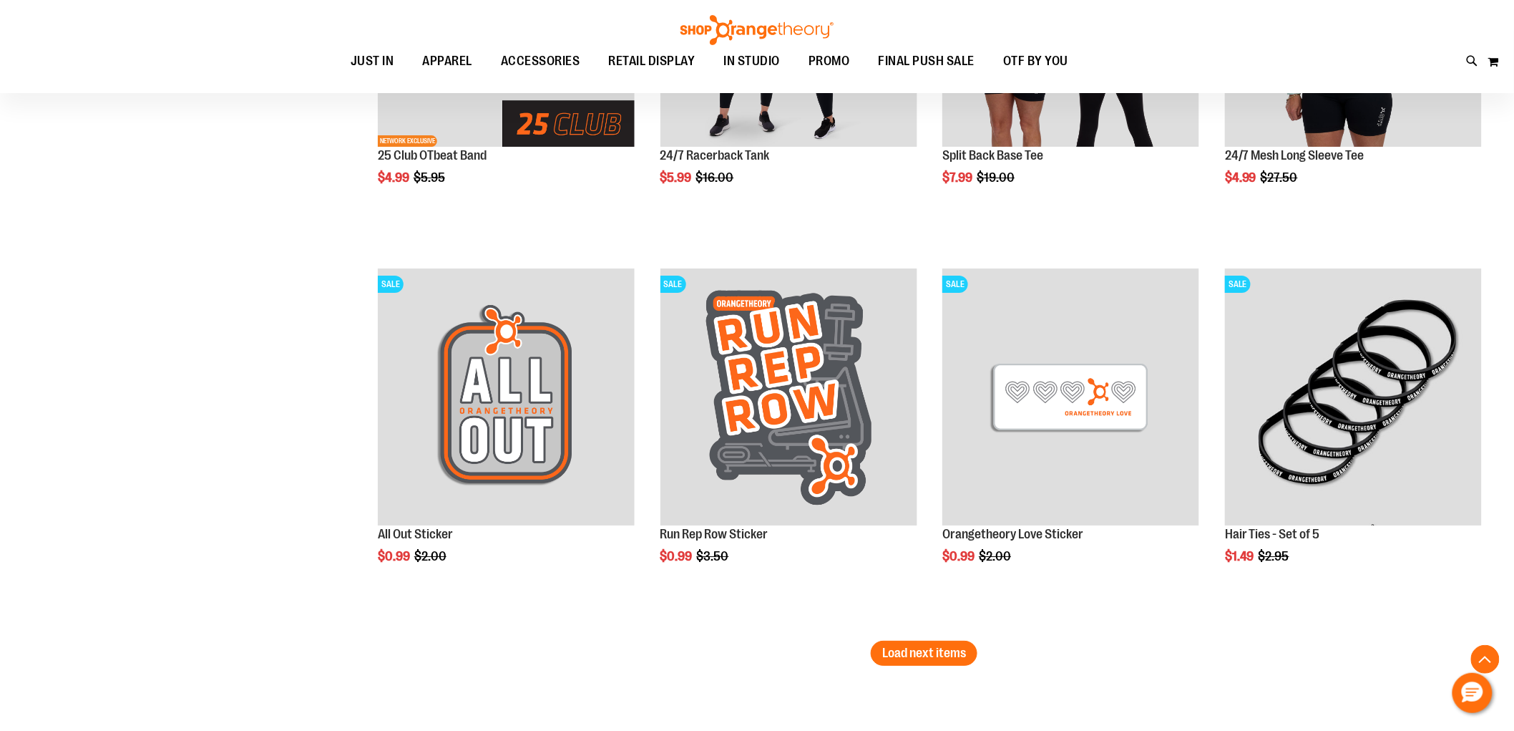
scroll to position [8904, 0]
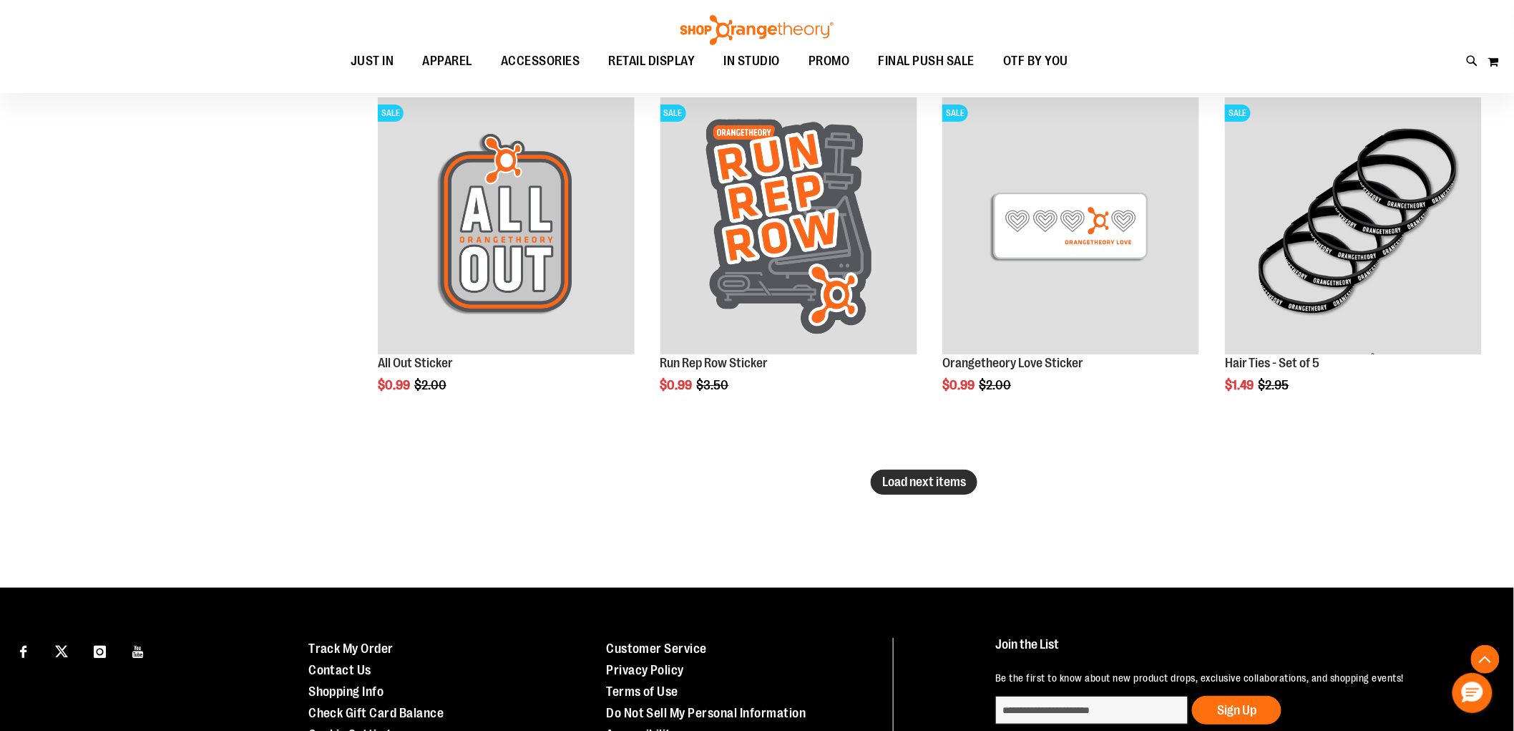
click at [953, 479] on span "Load next items" at bounding box center [924, 481] width 84 height 14
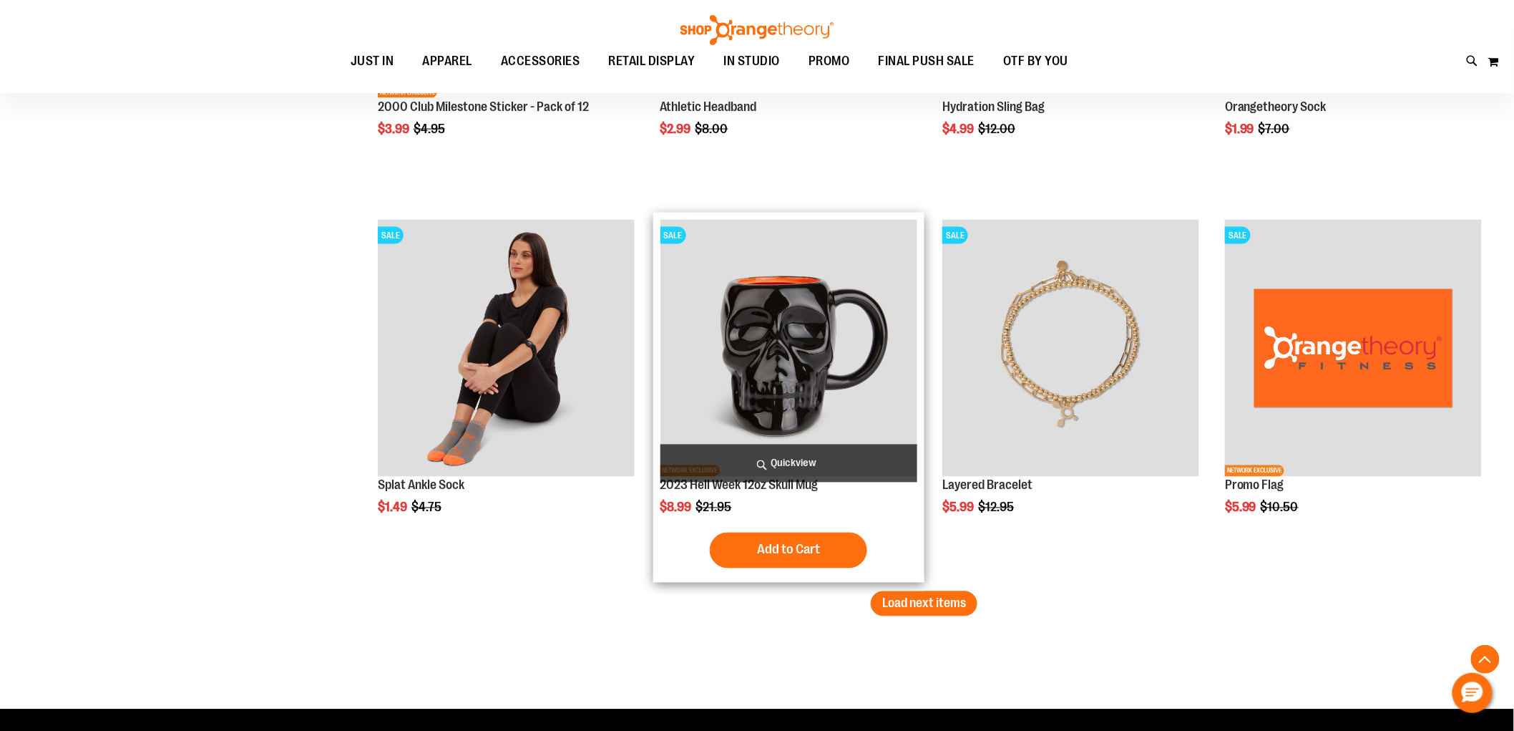
scroll to position [10097, 0]
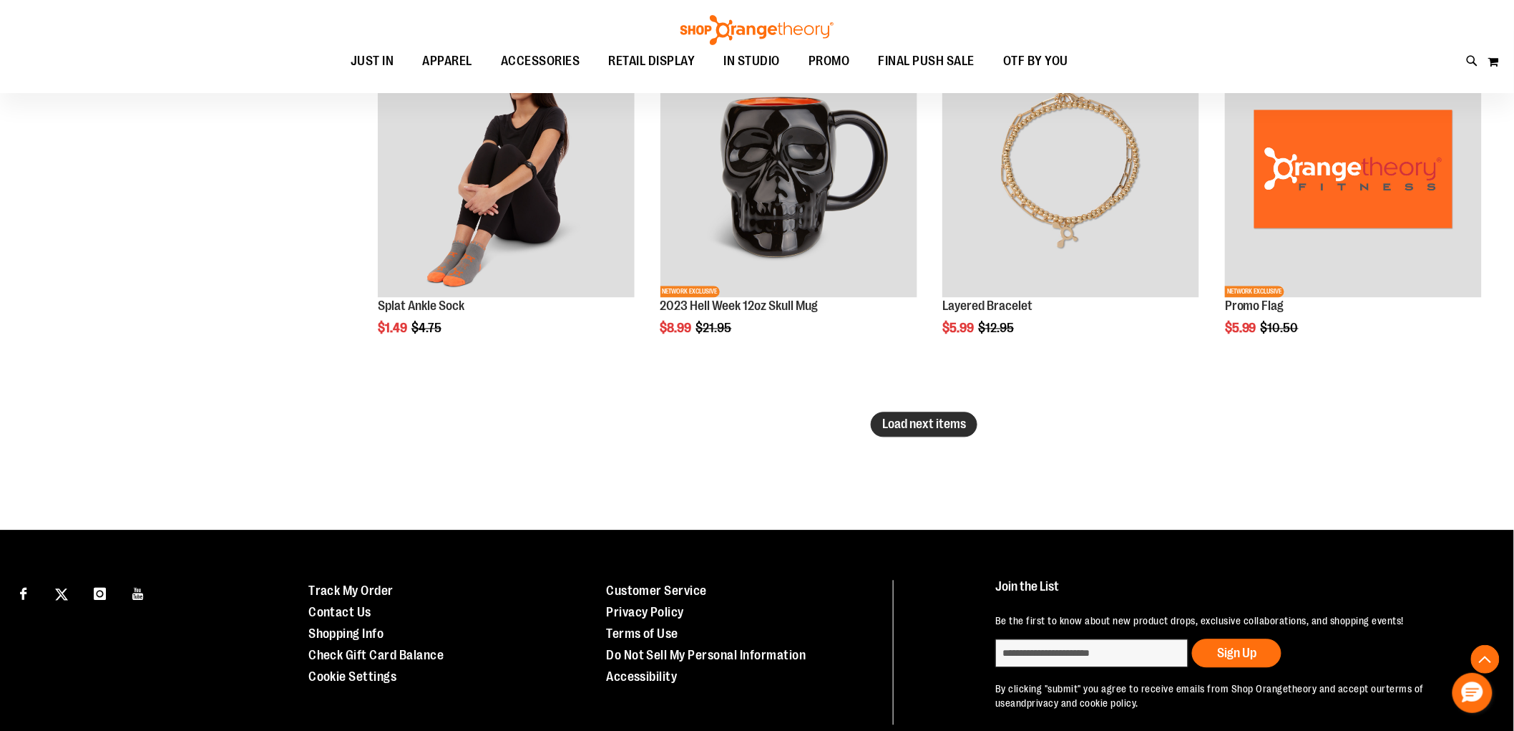
click at [917, 423] on span "Load next items" at bounding box center [924, 424] width 84 height 14
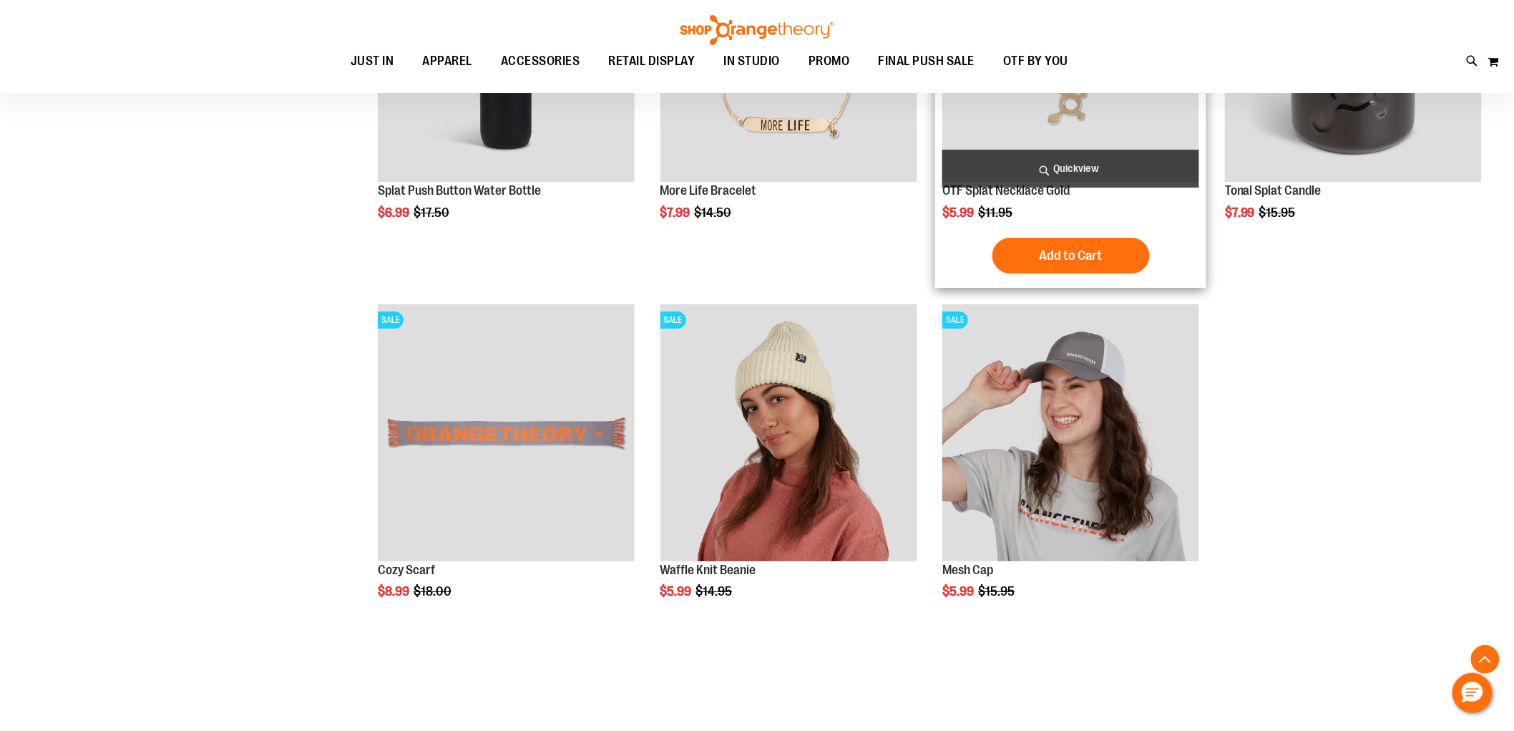
scroll to position [10972, 0]
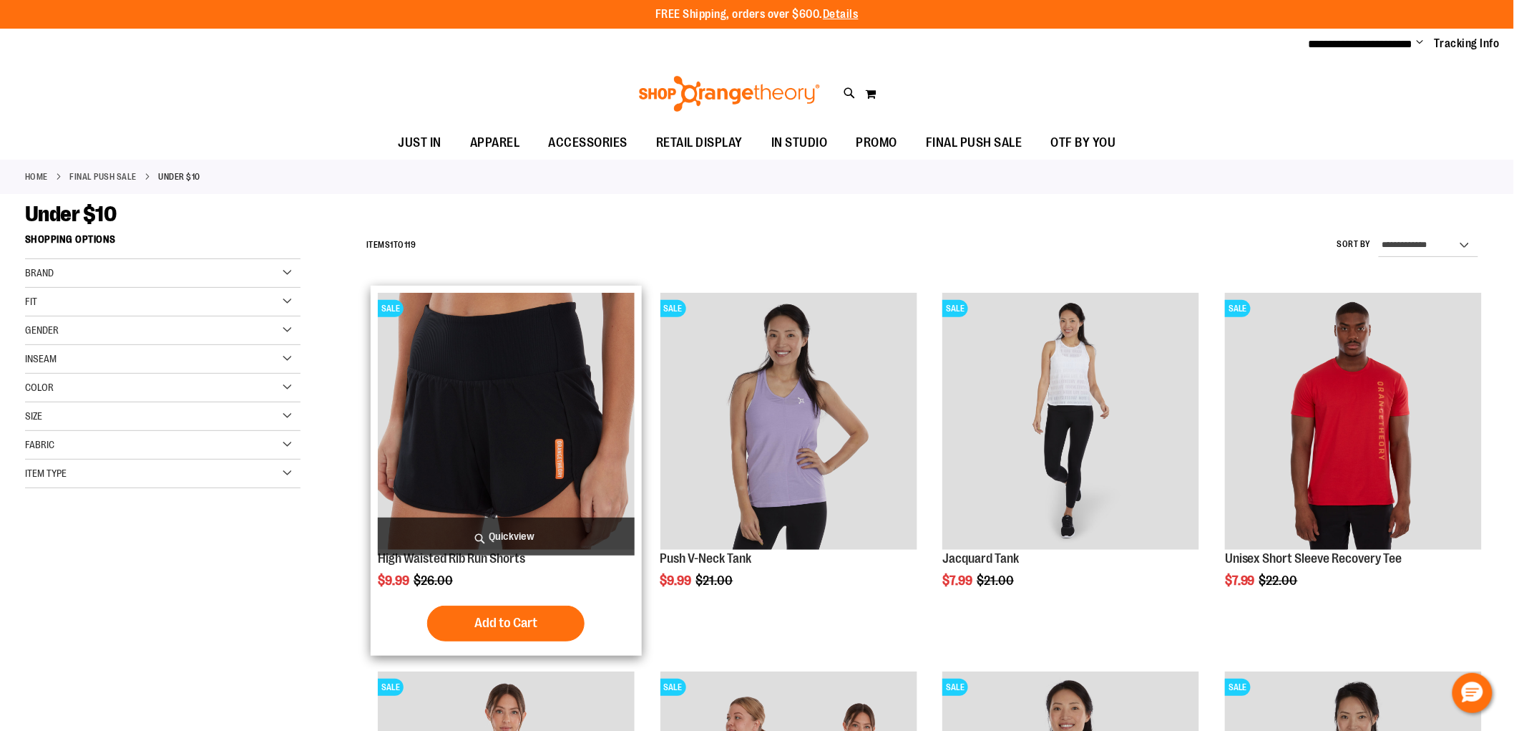
click at [537, 406] on img "product" at bounding box center [506, 421] width 257 height 257
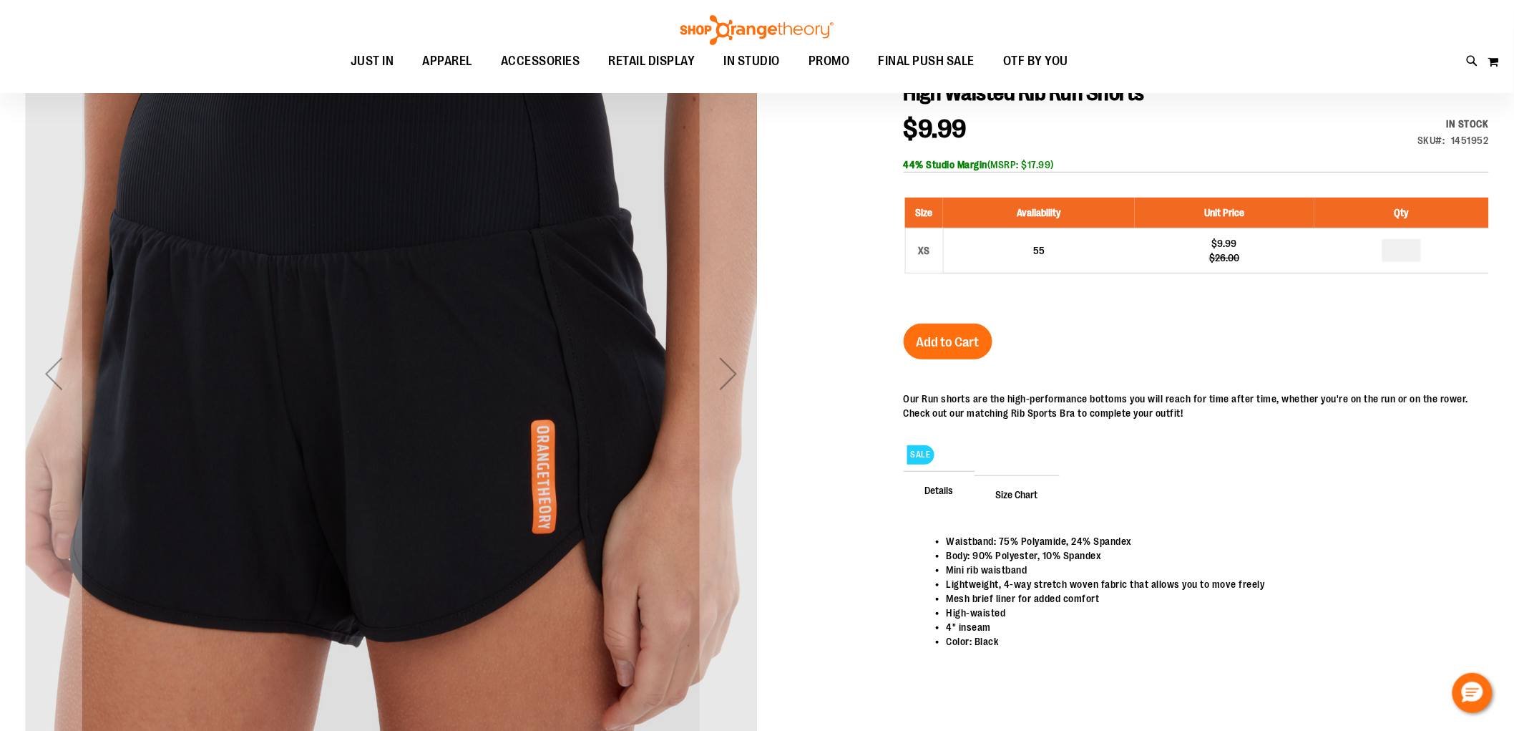
scroll to position [196, 0]
